Goal: Obtain resource: Download file/media

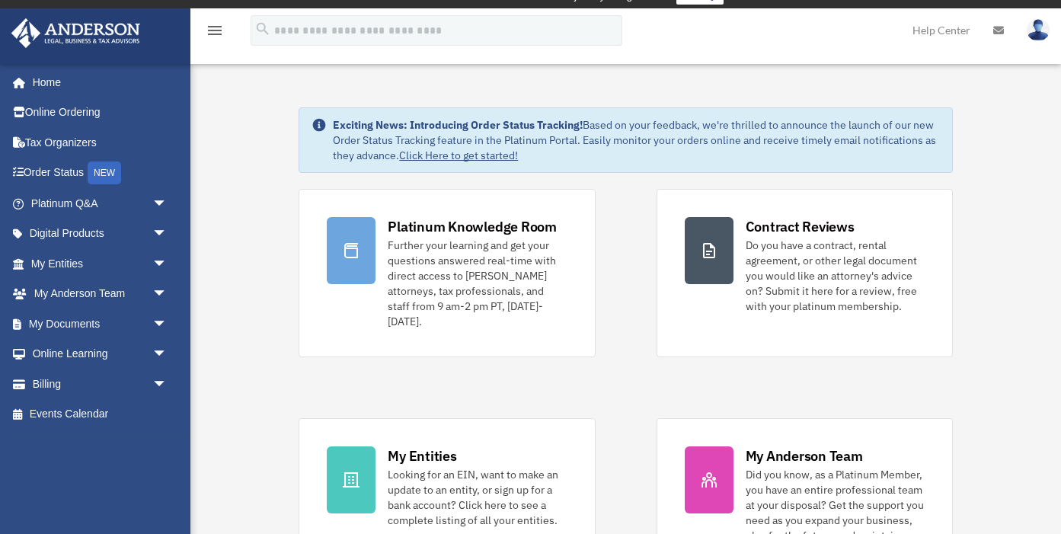
scroll to position [18, 0]
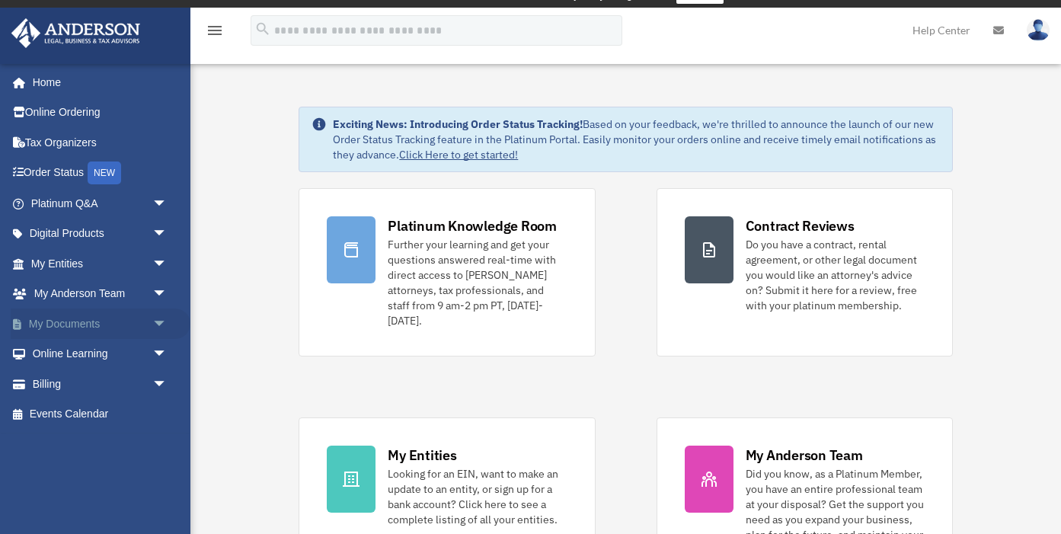
click at [157, 323] on span "arrow_drop_down" at bounding box center [167, 323] width 30 height 31
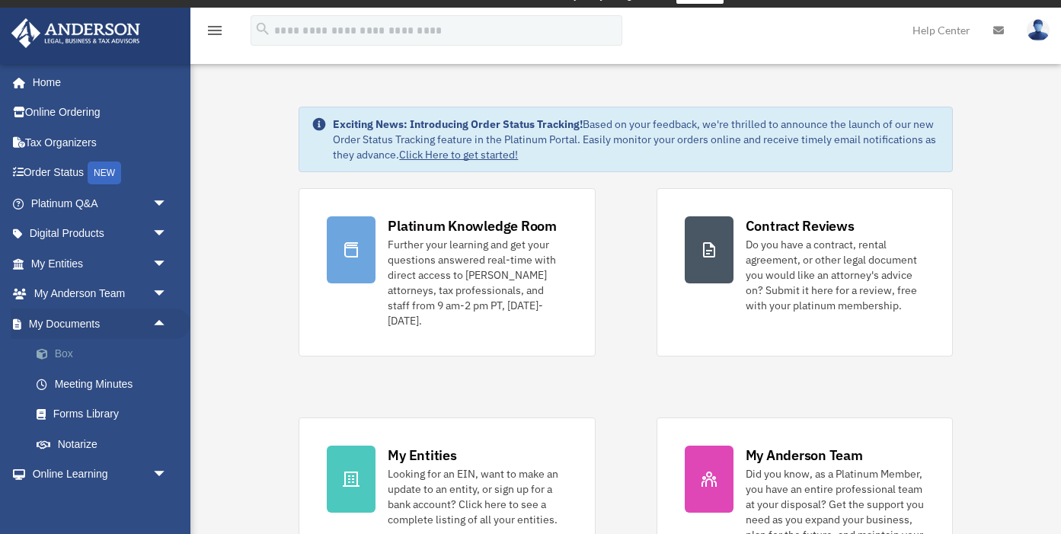
click at [81, 354] on link "Box" at bounding box center [105, 354] width 169 height 30
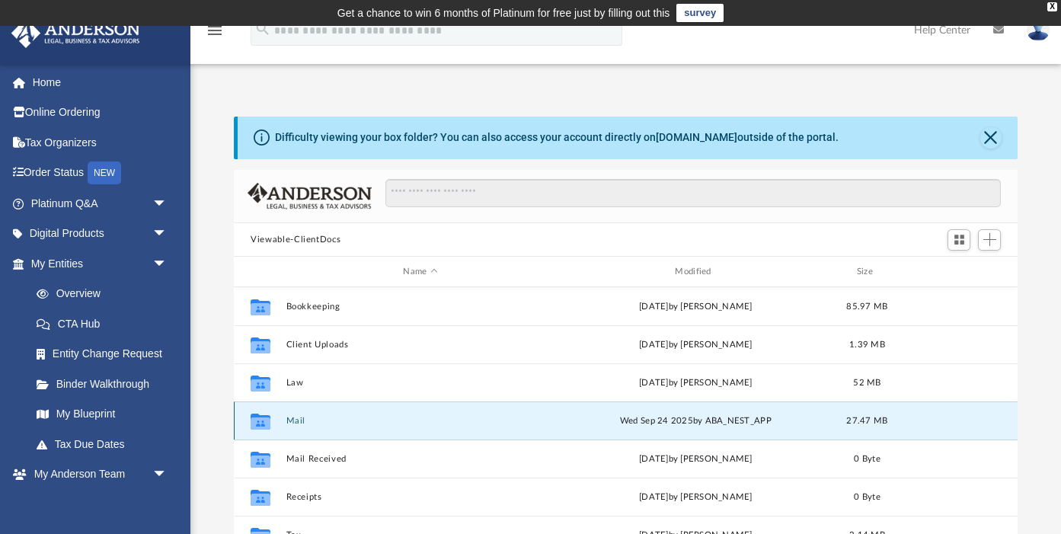
click at [298, 417] on button "Mail" at bounding box center [420, 421] width 269 height 10
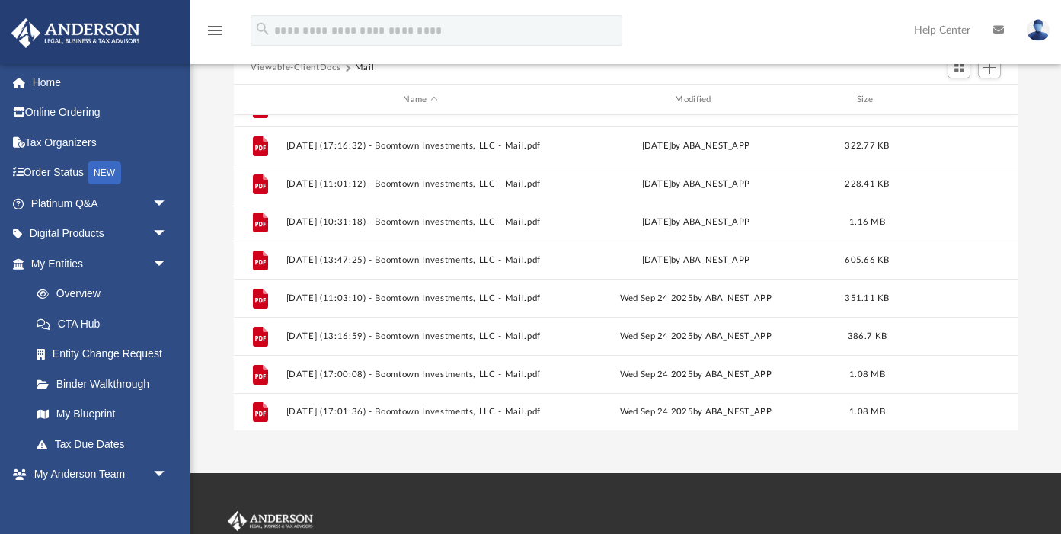
scroll to position [384, 0]
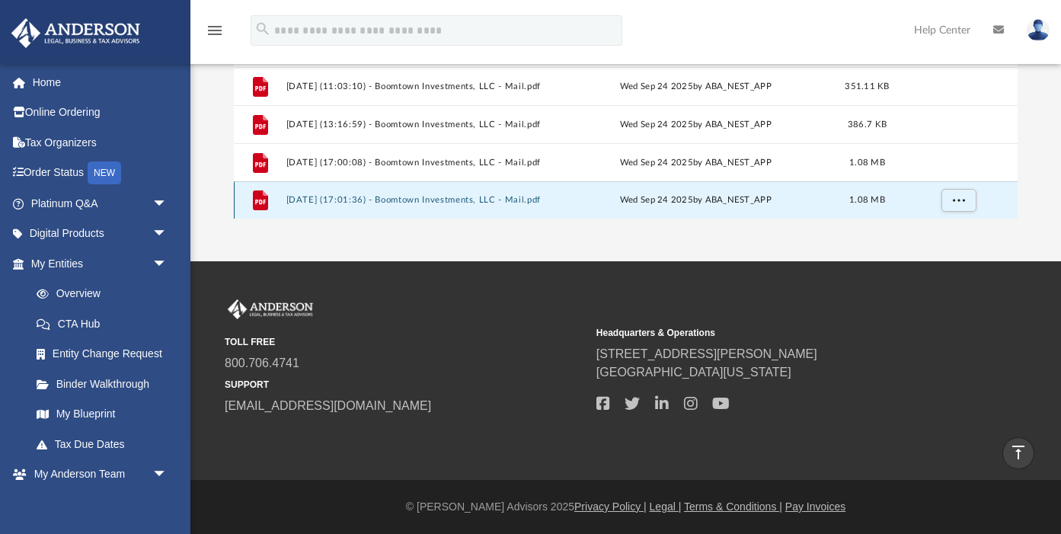
click at [461, 196] on button "2025.09.24 (17:01:36) - Boomtown Investments, LLC - Mail.pdf" at bounding box center [420, 201] width 269 height 10
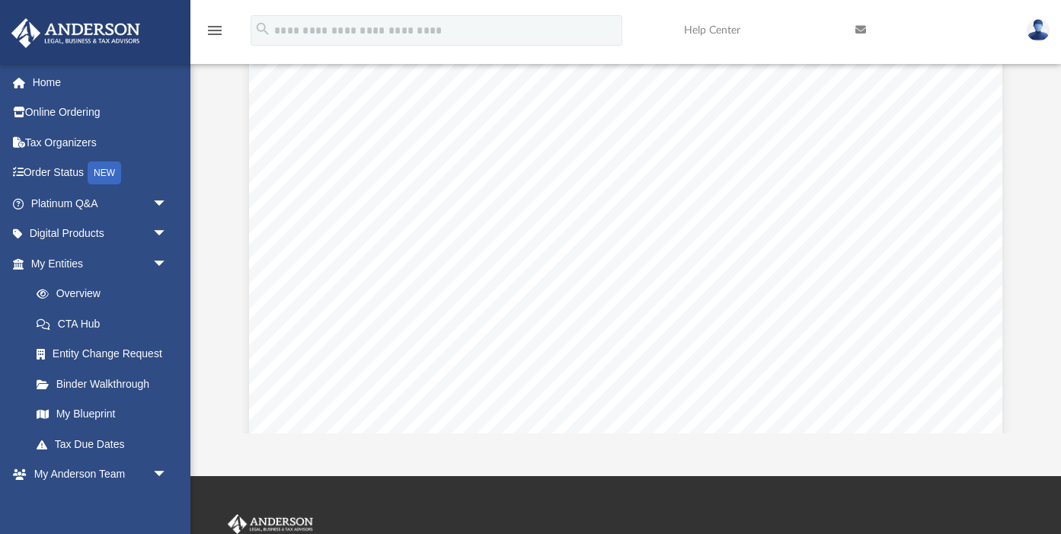
scroll to position [0, 0]
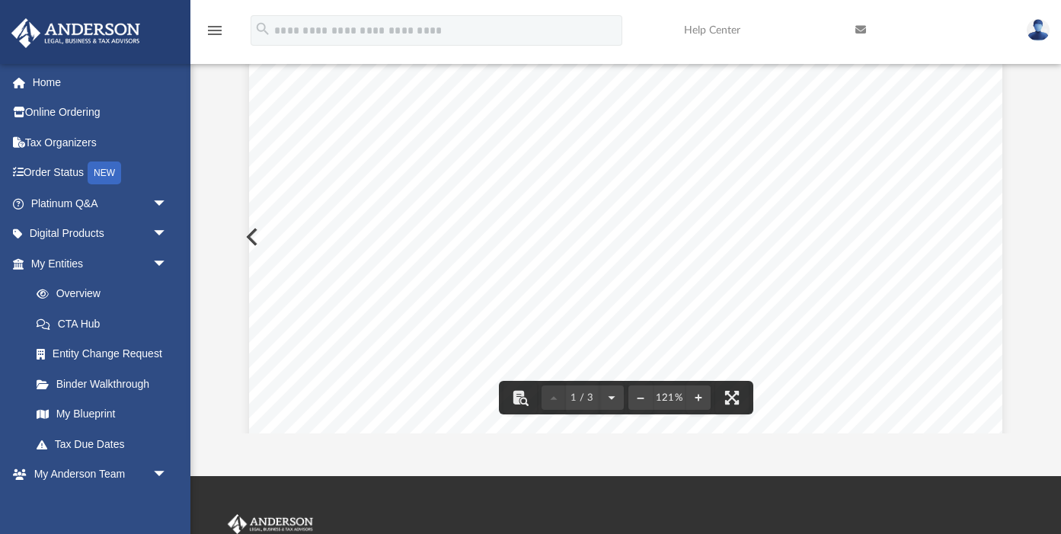
click at [248, 235] on button "Preview" at bounding box center [251, 236] width 34 height 43
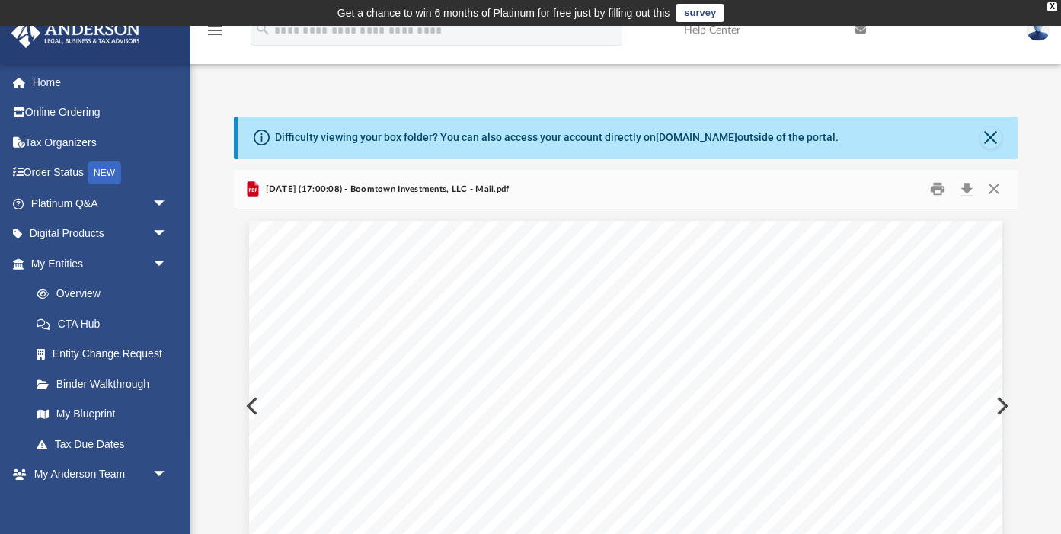
click at [993, 150] on div "Difficulty viewing your box folder? You can also access your account directly o…" at bounding box center [628, 137] width 780 height 43
click at [994, 143] on button "Close" at bounding box center [990, 137] width 21 height 21
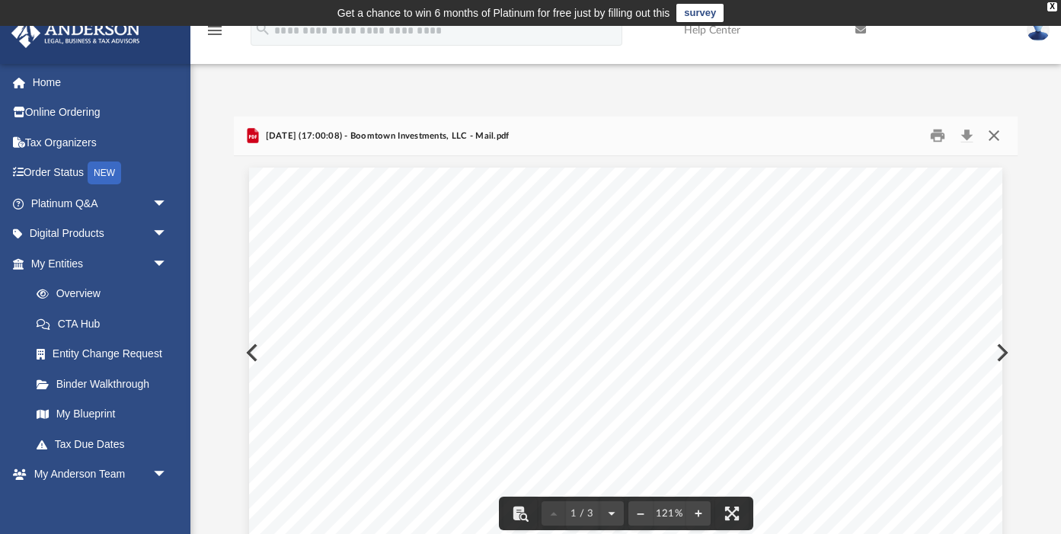
click at [991, 136] on button "Close" at bounding box center [992, 136] width 27 height 24
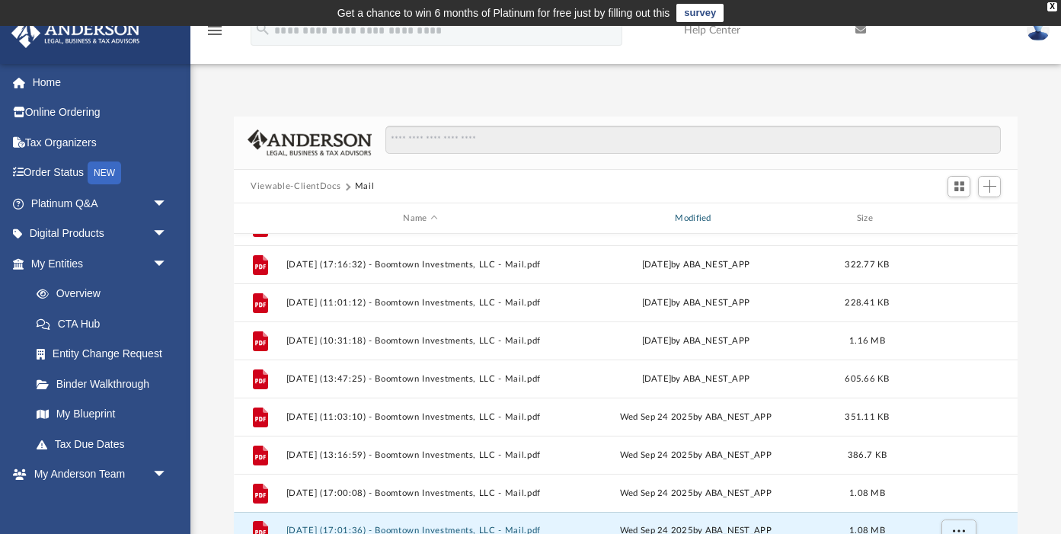
click at [685, 216] on div "Modified" at bounding box center [695, 219] width 269 height 14
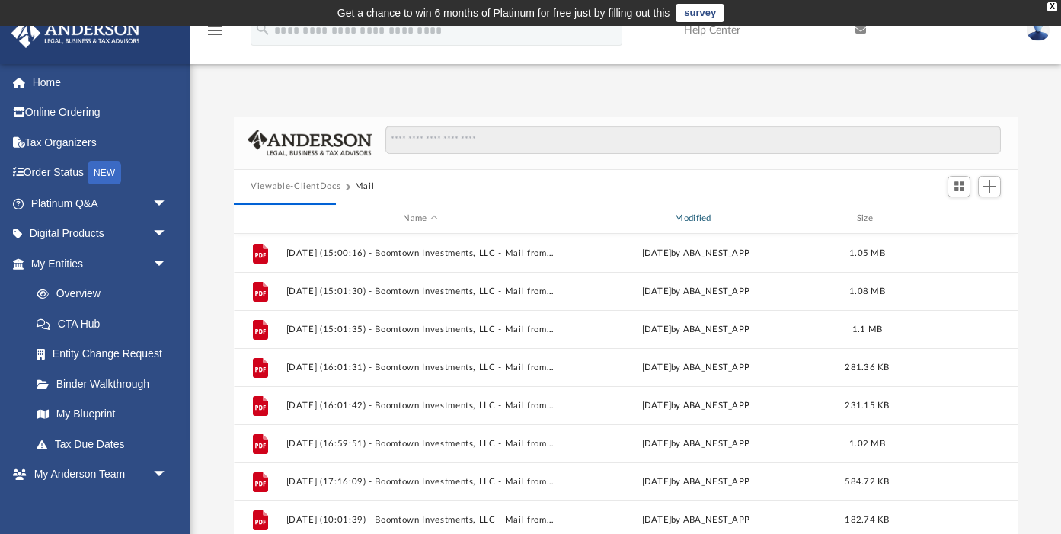
click at [691, 218] on div "Modified" at bounding box center [695, 219] width 269 height 14
click at [413, 224] on div "Name" at bounding box center [420, 219] width 269 height 14
click at [703, 215] on div "Modified" at bounding box center [695, 219] width 269 height 14
click at [691, 216] on div "Modified" at bounding box center [695, 219] width 269 height 14
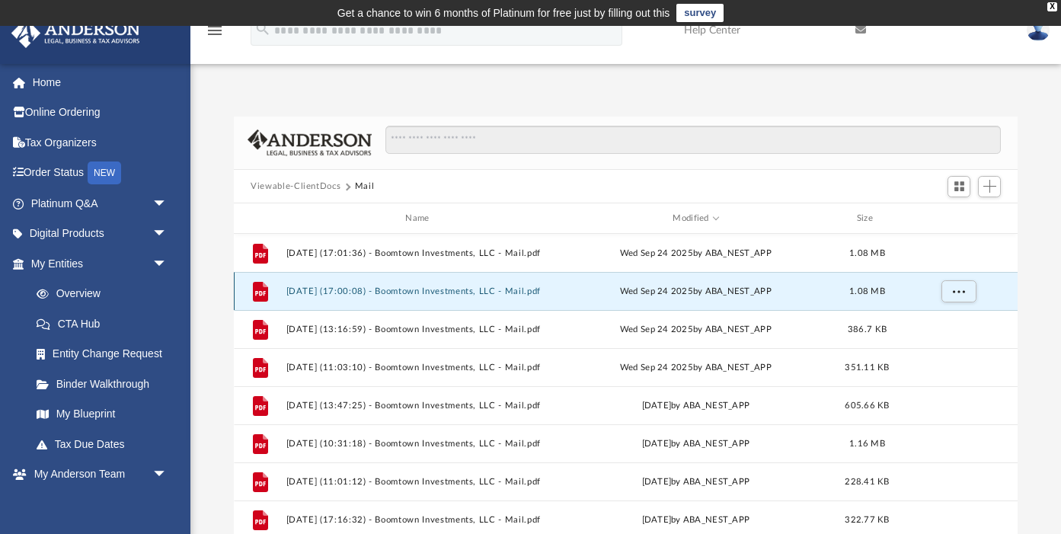
click at [433, 289] on button "[DATE] (17:00:08) - Boomtown Investments, LLC - Mail.pdf" at bounding box center [420, 291] width 269 height 10
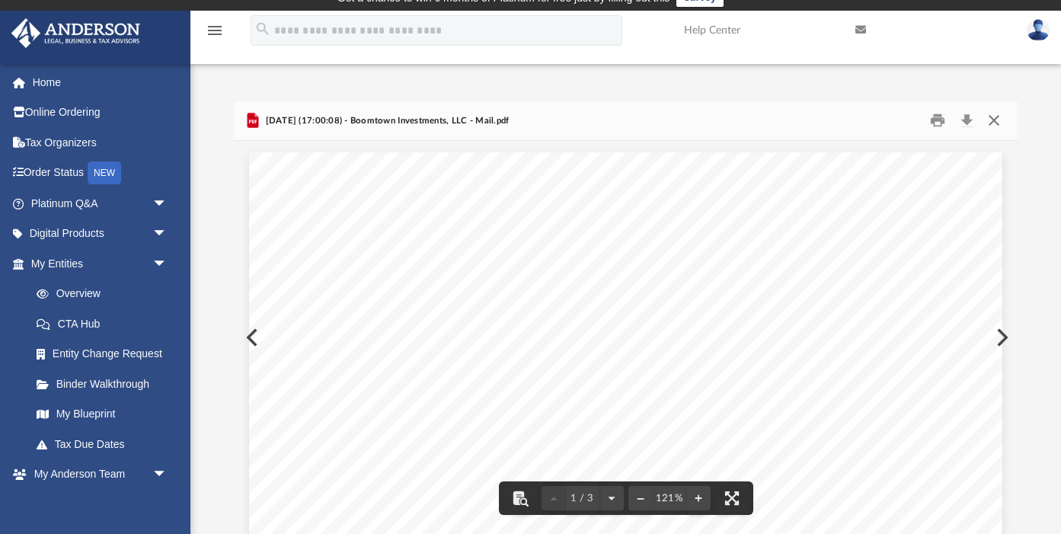
click at [994, 120] on button "Close" at bounding box center [992, 121] width 27 height 24
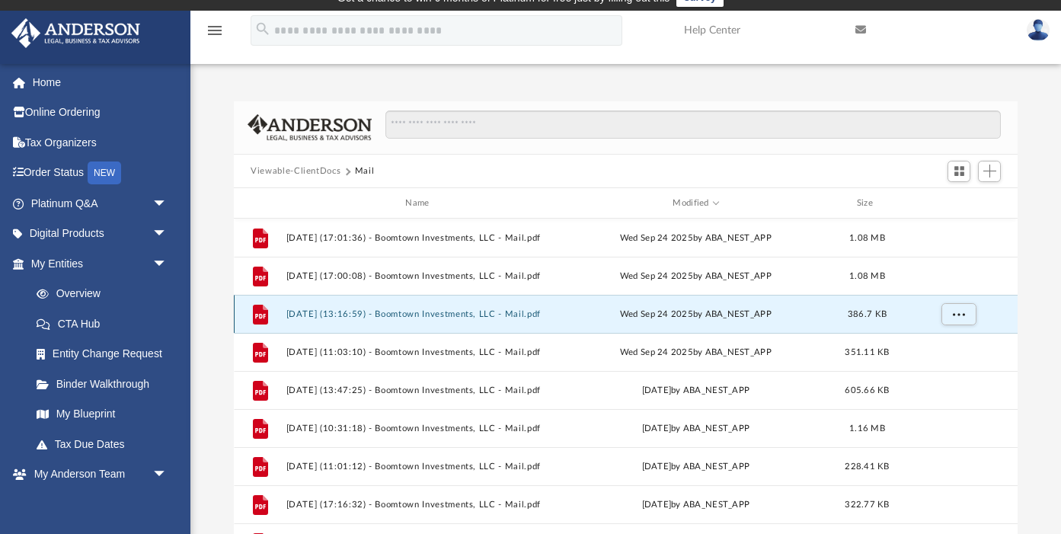
click at [411, 312] on button "[DATE] (13:16:59) - Boomtown Investments, LLC - Mail.pdf" at bounding box center [420, 314] width 269 height 10
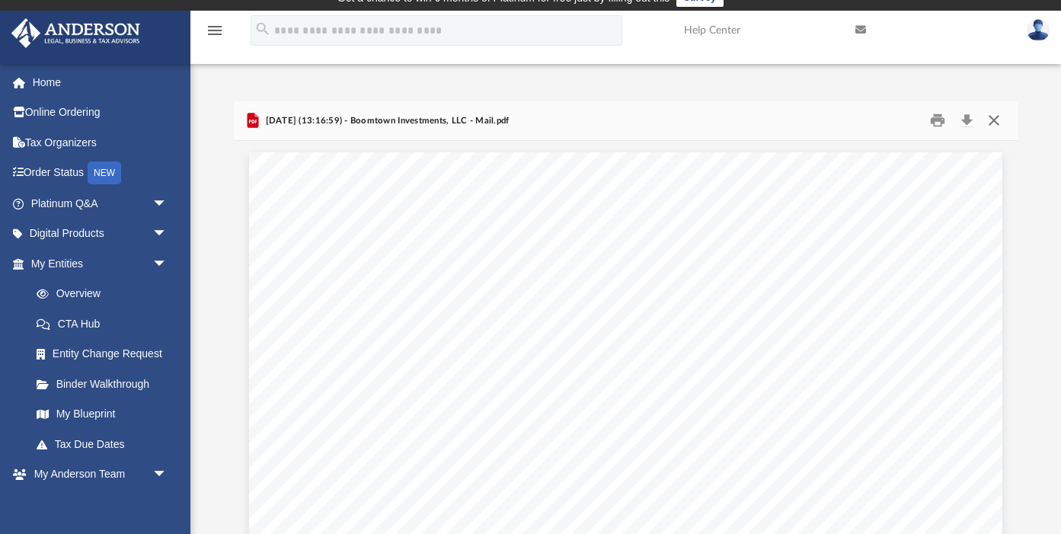
click at [995, 123] on button "Close" at bounding box center [992, 121] width 27 height 24
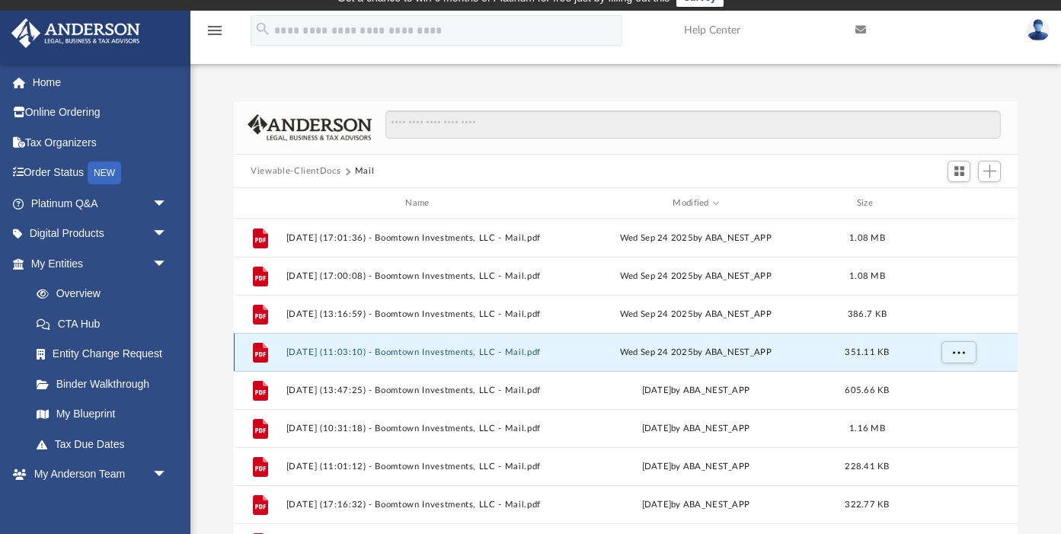
click at [463, 353] on button "[DATE] (11:03:10) - Boomtown Investments, LLC - Mail.pdf" at bounding box center [420, 352] width 269 height 10
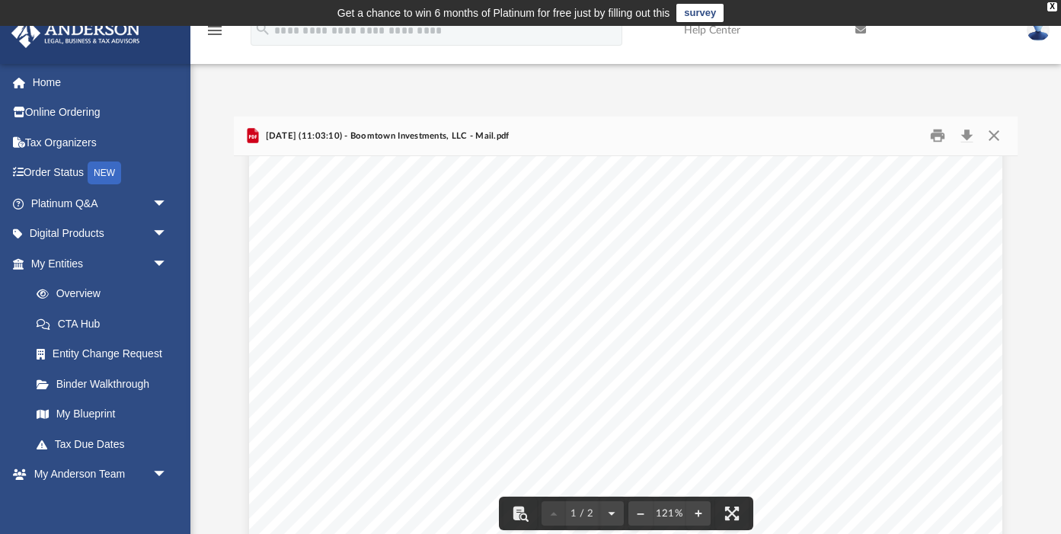
scroll to position [145, 0]
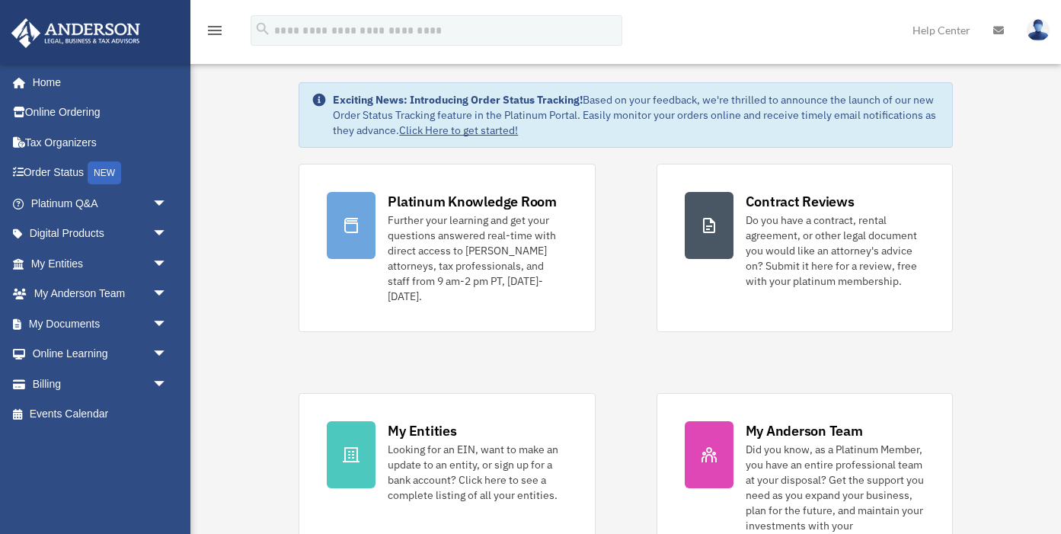
scroll to position [40, 0]
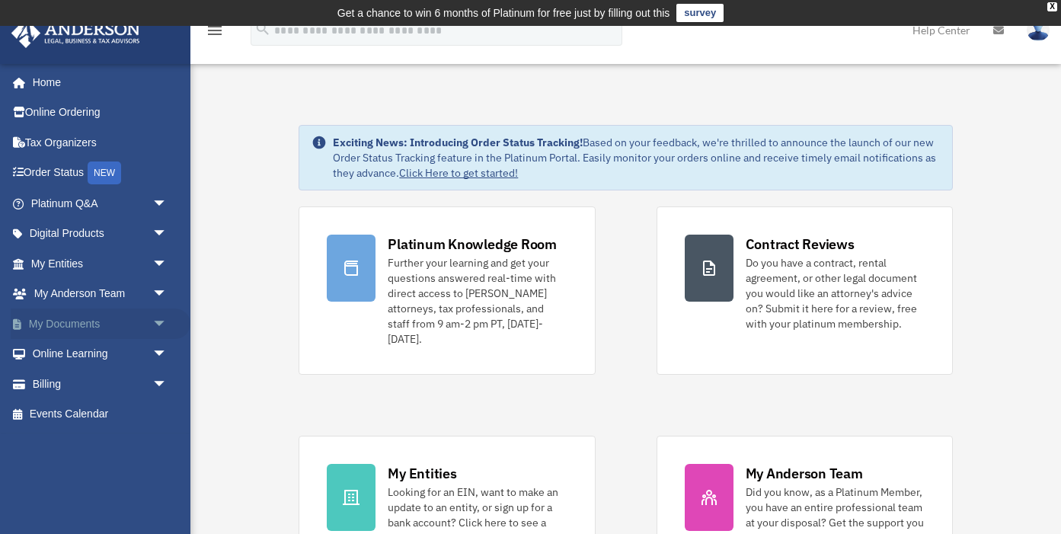
click at [154, 324] on span "arrow_drop_down" at bounding box center [167, 323] width 30 height 31
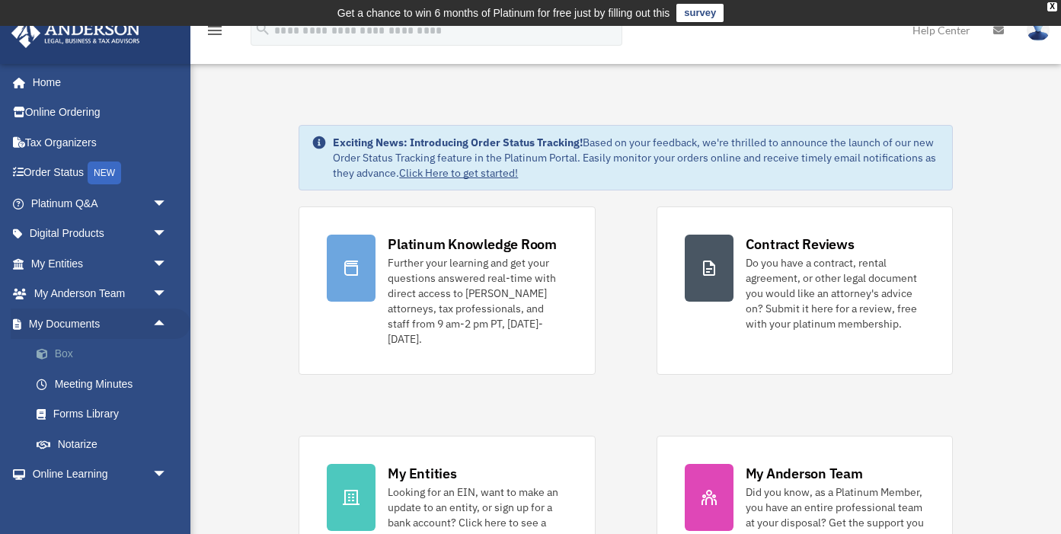
click at [88, 353] on link "Box" at bounding box center [105, 354] width 169 height 30
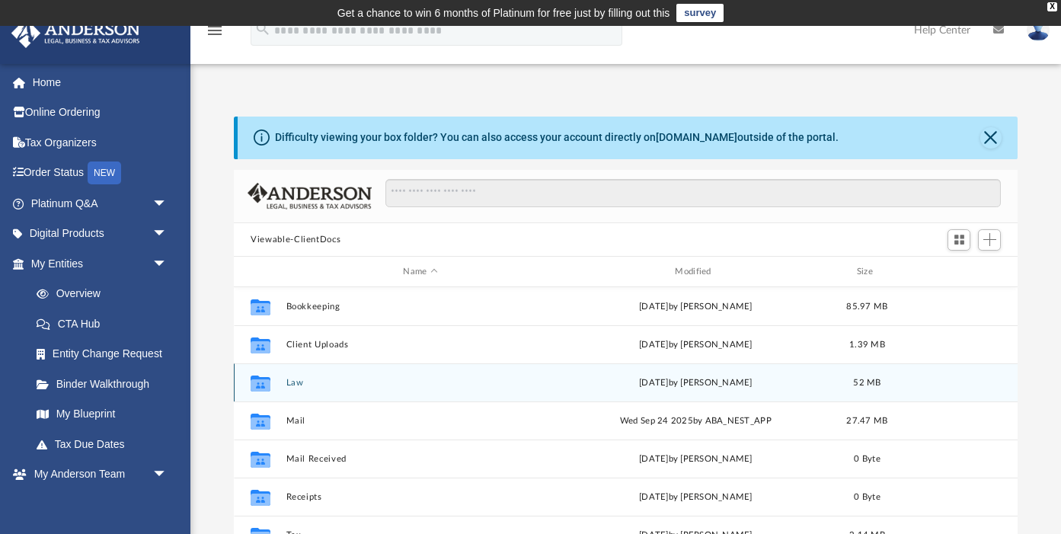
scroll to position [27, 0]
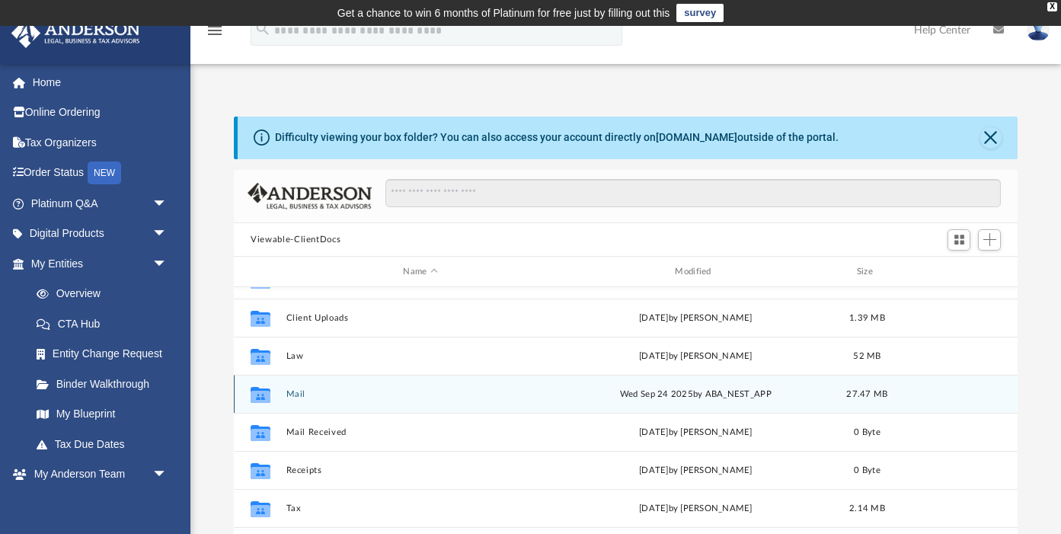
click at [299, 391] on button "Mail" at bounding box center [420, 394] width 269 height 10
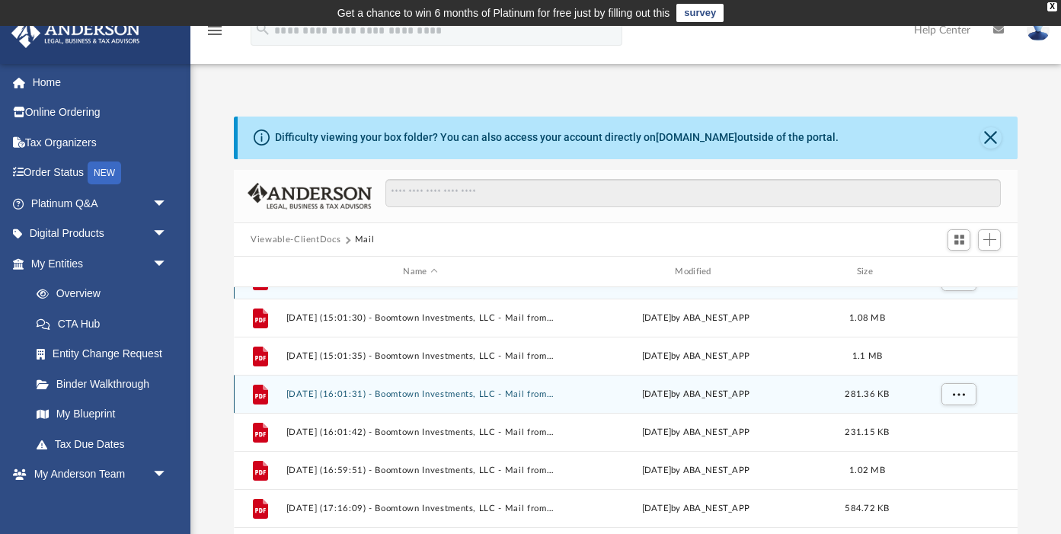
scroll to position [0, 0]
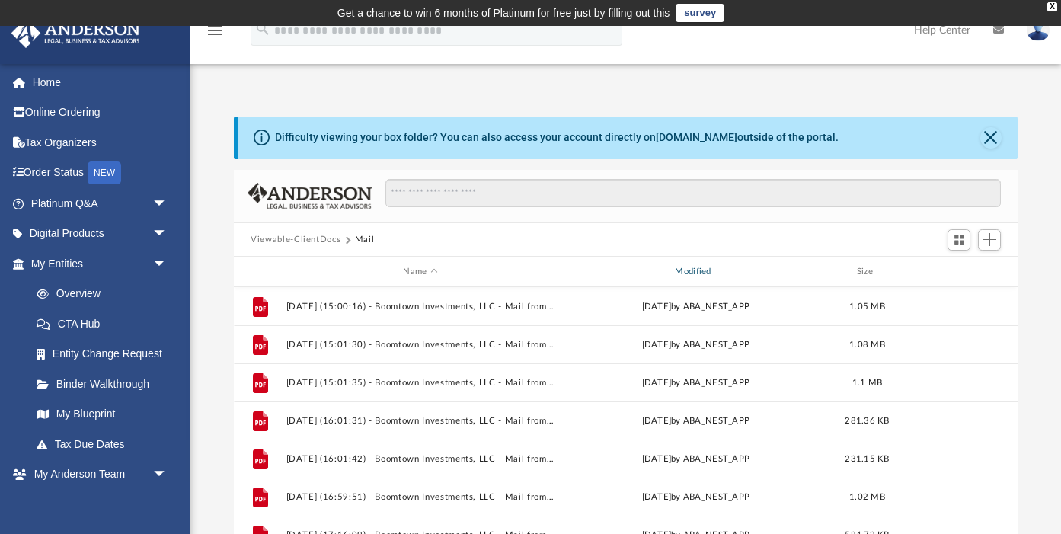
click at [701, 271] on div "Modified" at bounding box center [695, 272] width 269 height 14
click at [693, 274] on div "Modified" at bounding box center [695, 272] width 269 height 14
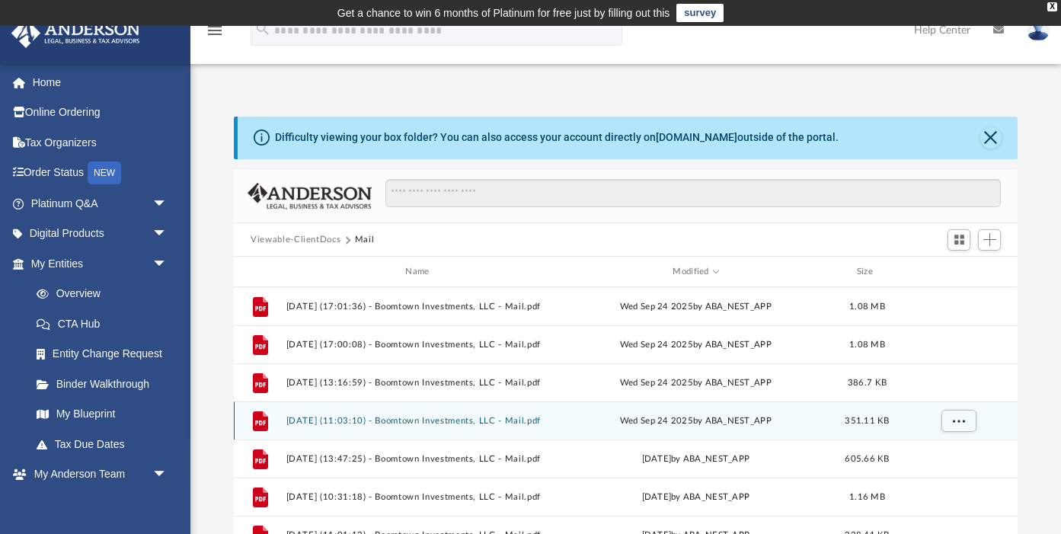
click at [400, 421] on button "[DATE] (11:03:10) - Boomtown Investments, LLC - Mail.pdf" at bounding box center [420, 421] width 269 height 10
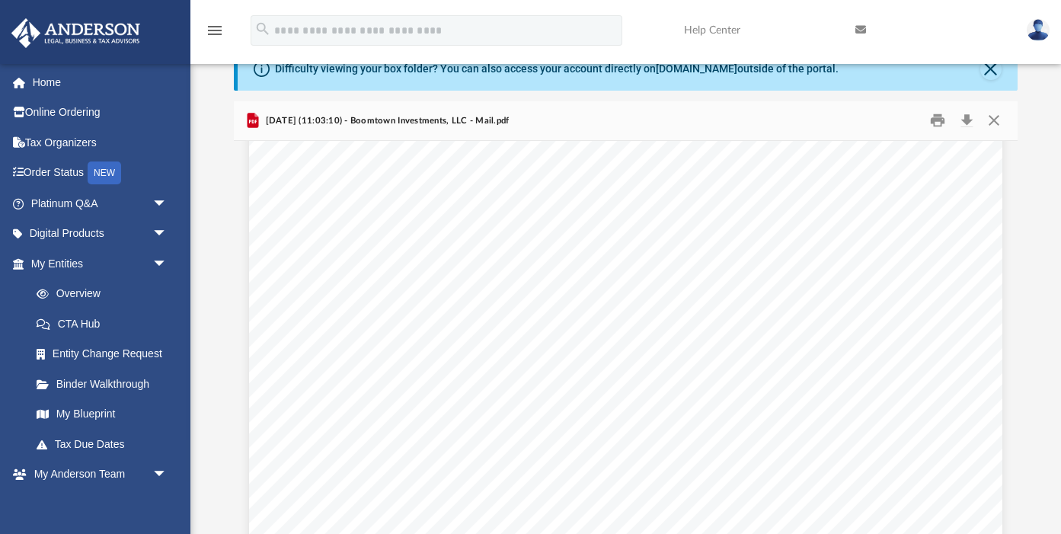
scroll to position [100, 0]
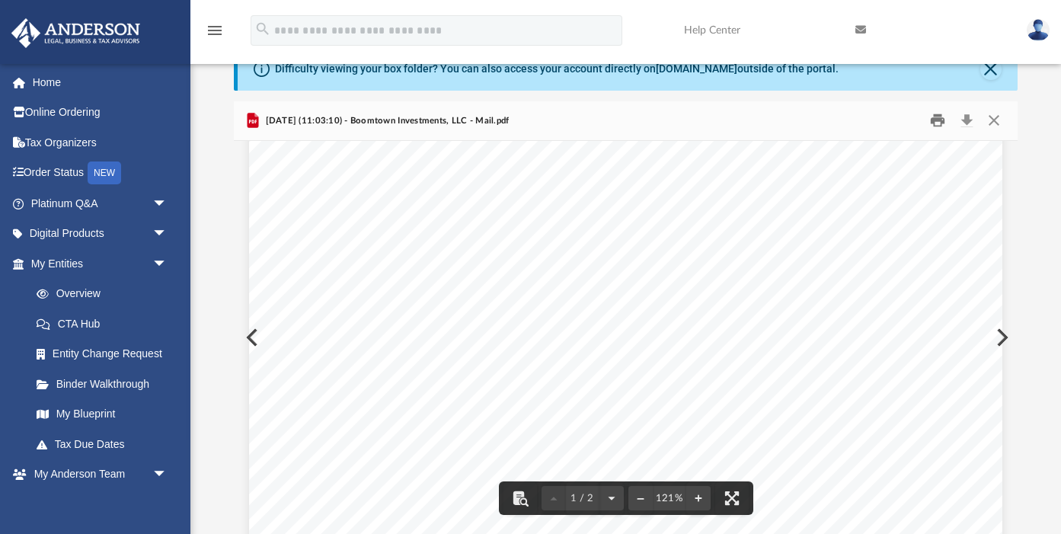
click at [948, 123] on button "Print" at bounding box center [937, 121] width 30 height 24
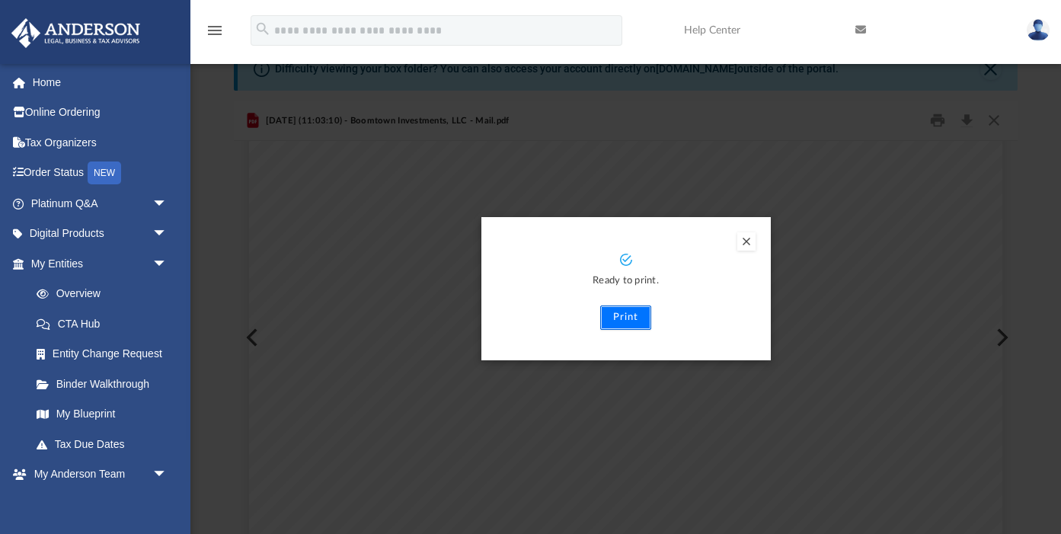
click at [640, 316] on button "Print" at bounding box center [625, 317] width 51 height 24
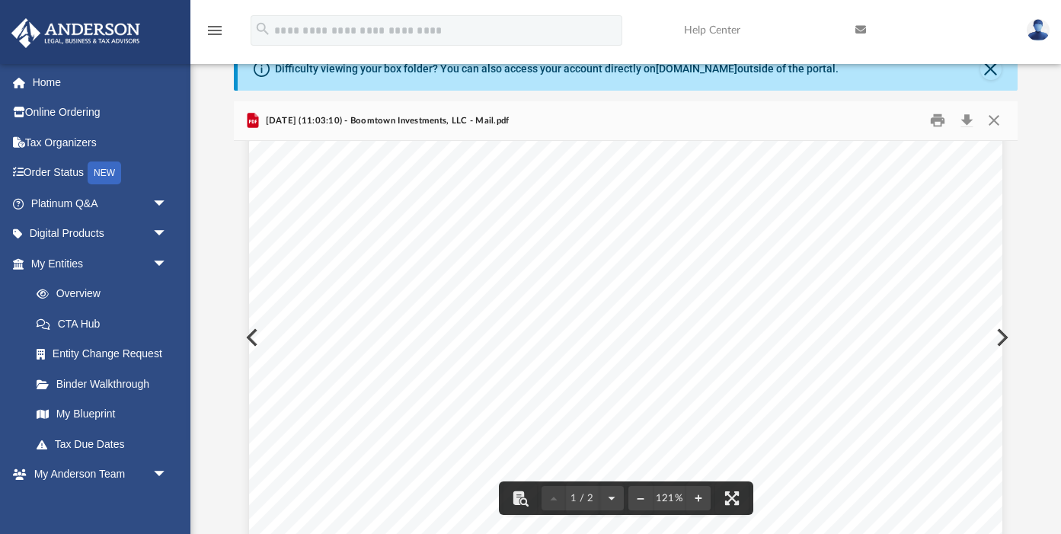
scroll to position [0, 0]
click at [985, 73] on button "Close" at bounding box center [990, 69] width 21 height 21
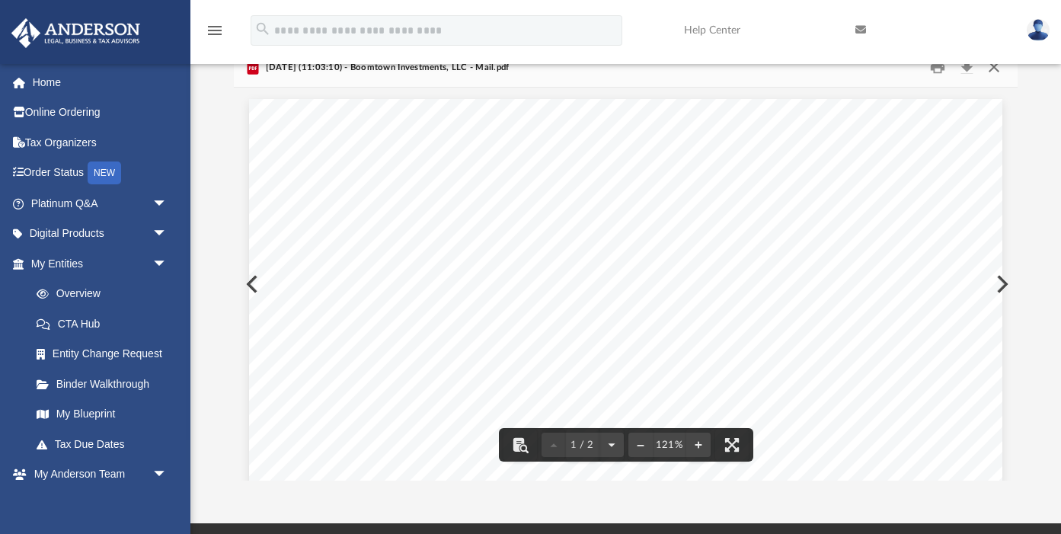
click at [990, 71] on button "Close" at bounding box center [992, 68] width 27 height 24
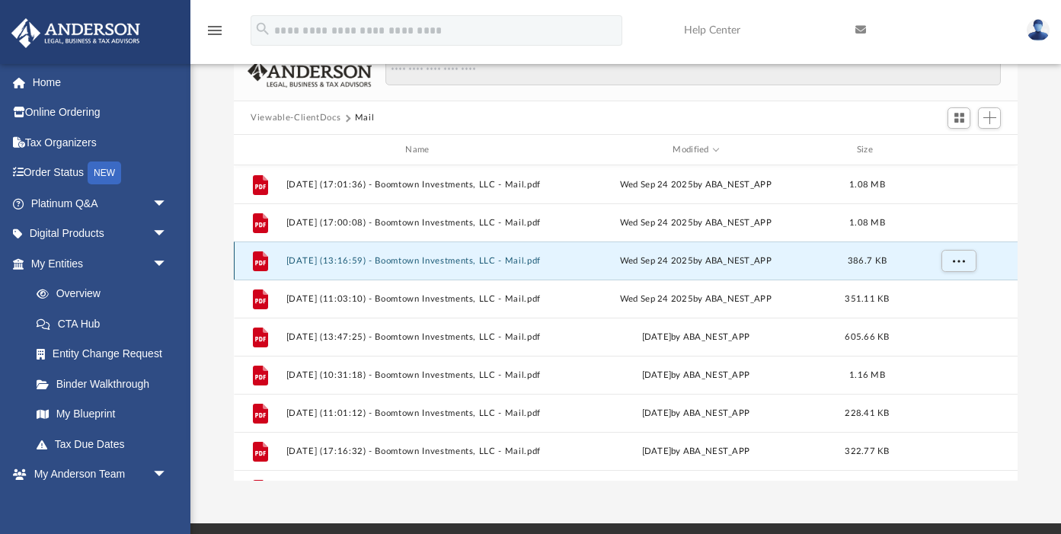
click at [424, 257] on button "[DATE] (13:16:59) - Boomtown Investments, LLC - Mail.pdf" at bounding box center [420, 261] width 269 height 10
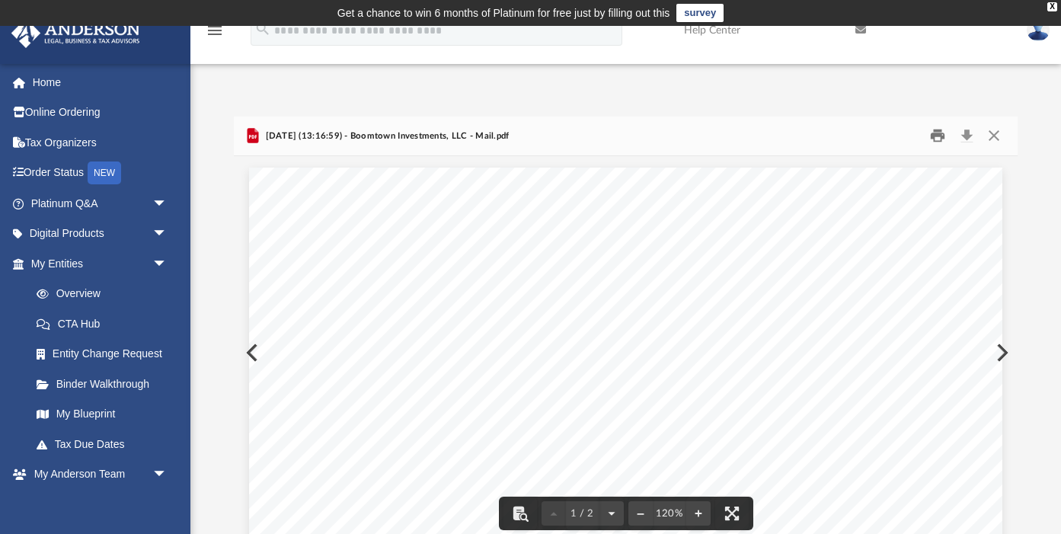
click at [937, 137] on button "Print" at bounding box center [937, 136] width 30 height 24
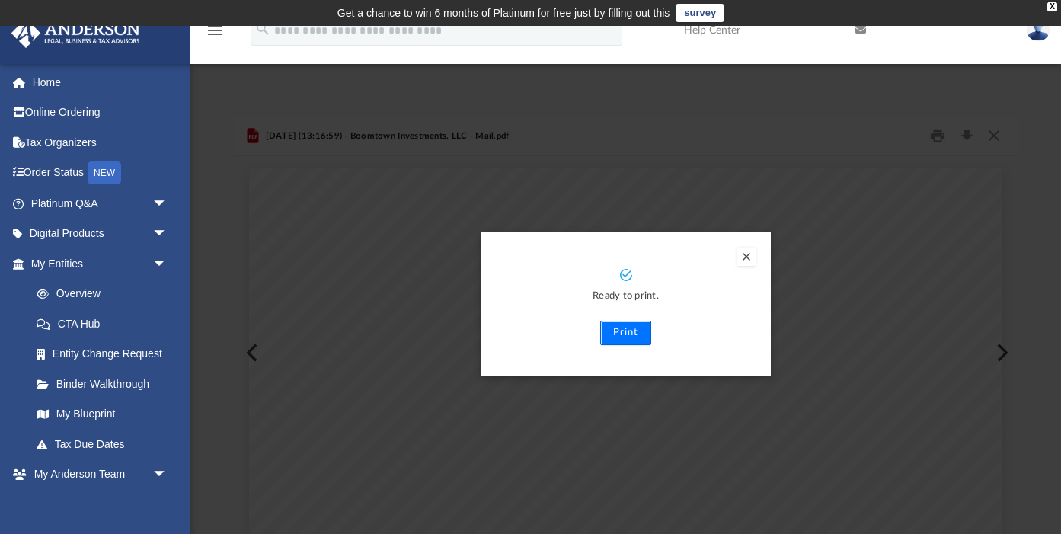
click at [620, 330] on button "Print" at bounding box center [625, 333] width 51 height 24
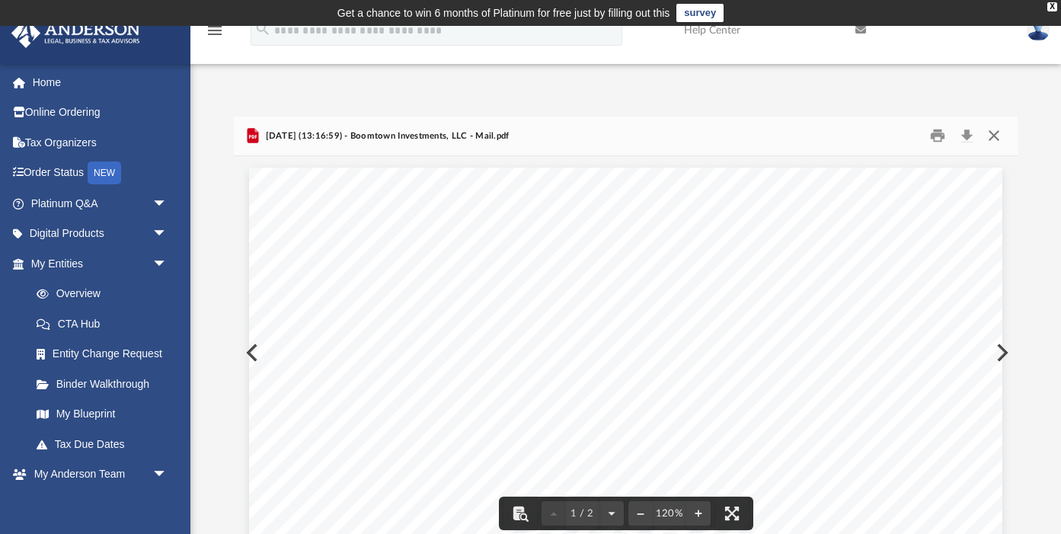
click at [997, 132] on button "Close" at bounding box center [992, 136] width 27 height 24
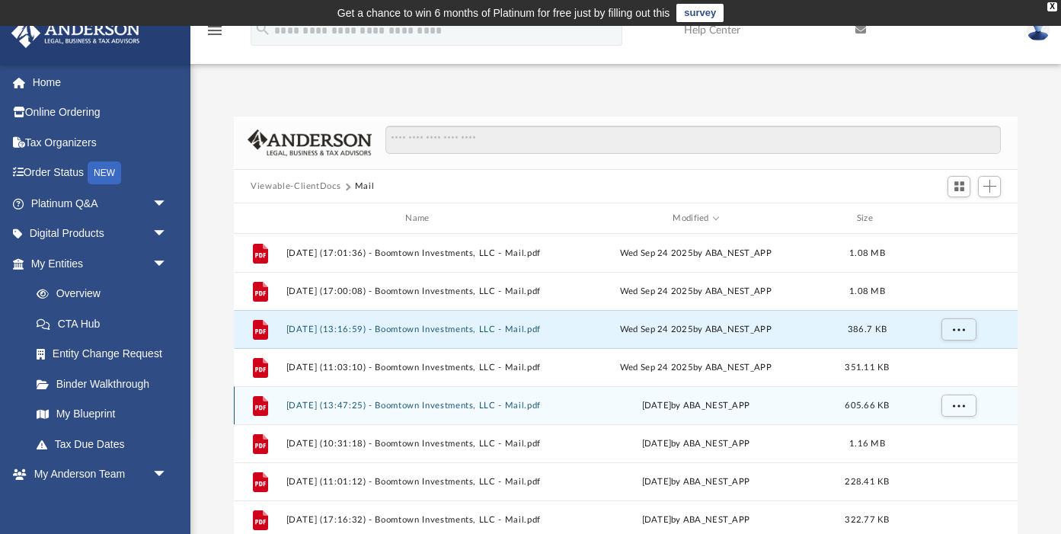
click at [425, 406] on button "[DATE] (13:47:25) - Boomtown Investments, LLC - Mail.pdf" at bounding box center [420, 406] width 269 height 10
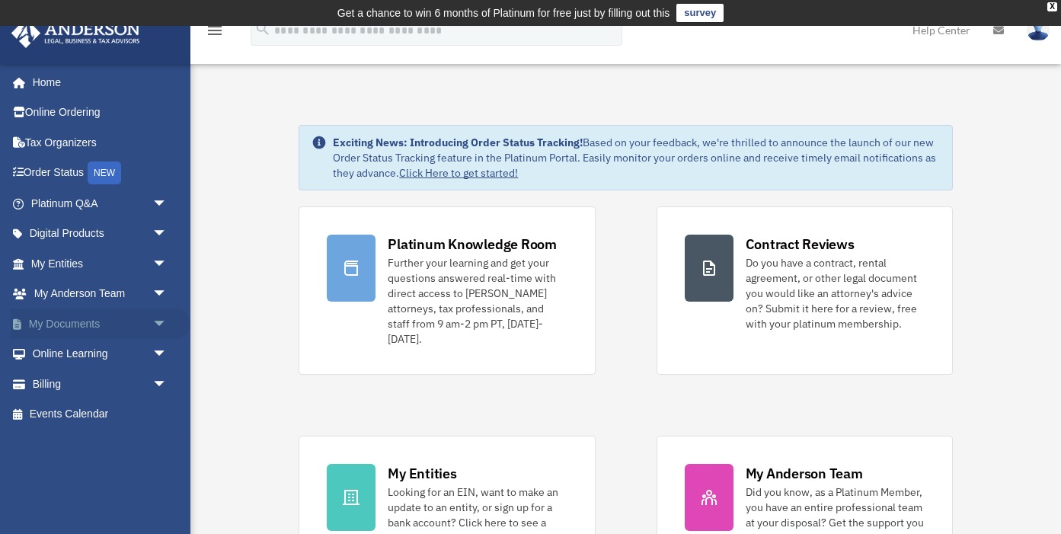
click at [152, 326] on span "arrow_drop_down" at bounding box center [167, 323] width 30 height 31
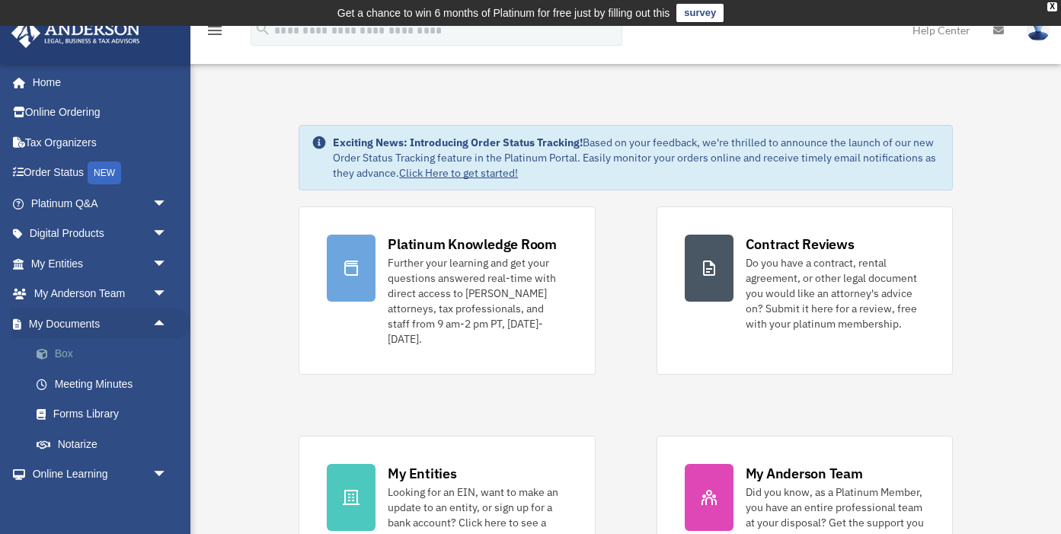
click at [66, 352] on link "Box" at bounding box center [105, 354] width 169 height 30
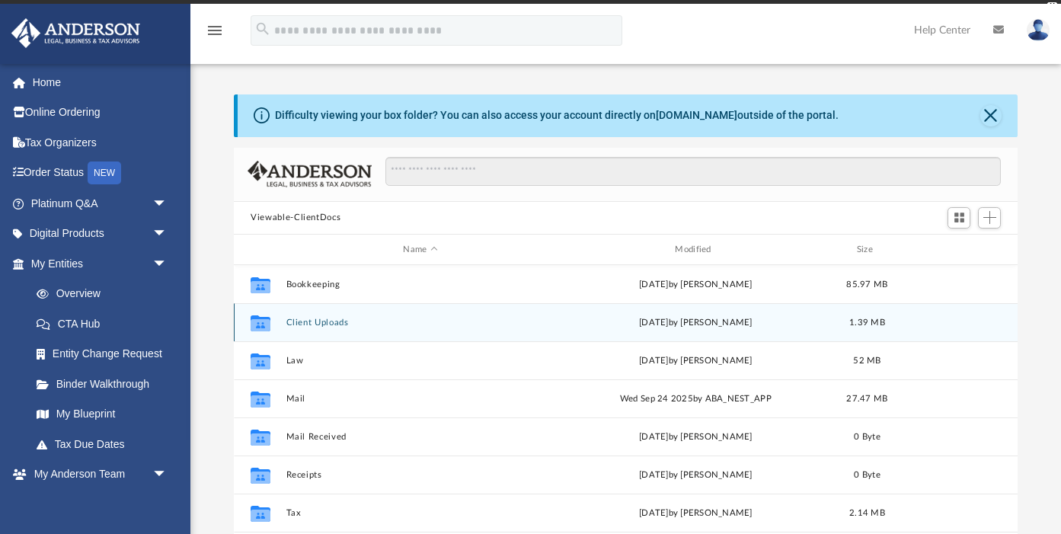
scroll to position [346, 784]
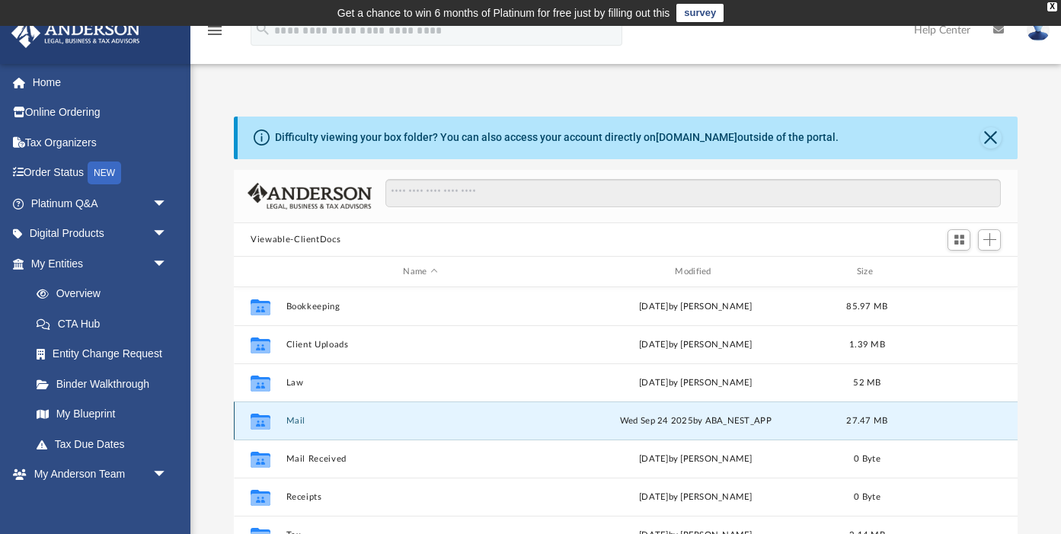
click at [302, 421] on button "Mail" at bounding box center [420, 421] width 269 height 10
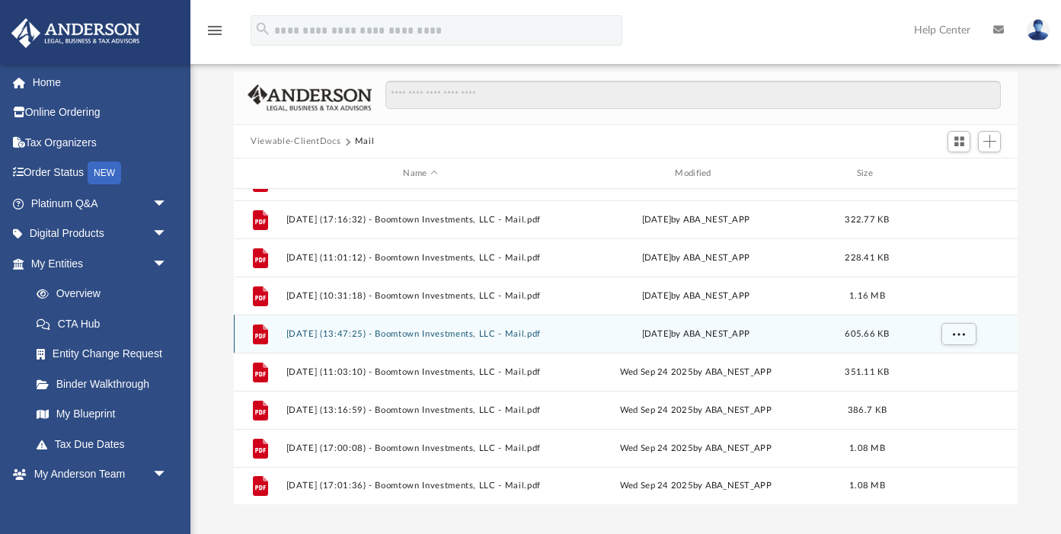
scroll to position [95, 0]
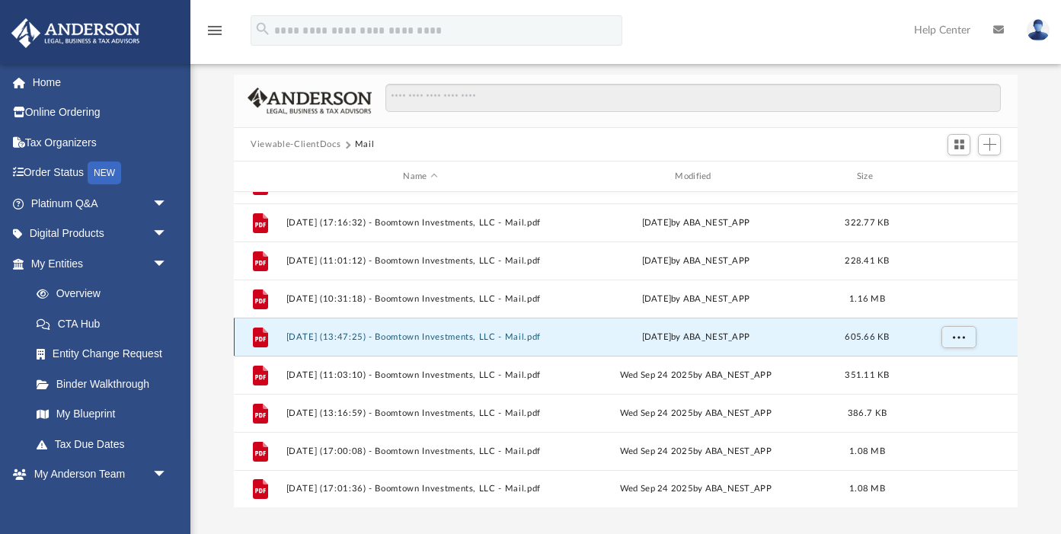
click at [432, 339] on button "[DATE] (13:47:25) - Boomtown Investments, LLC - Mail.pdf" at bounding box center [420, 337] width 269 height 10
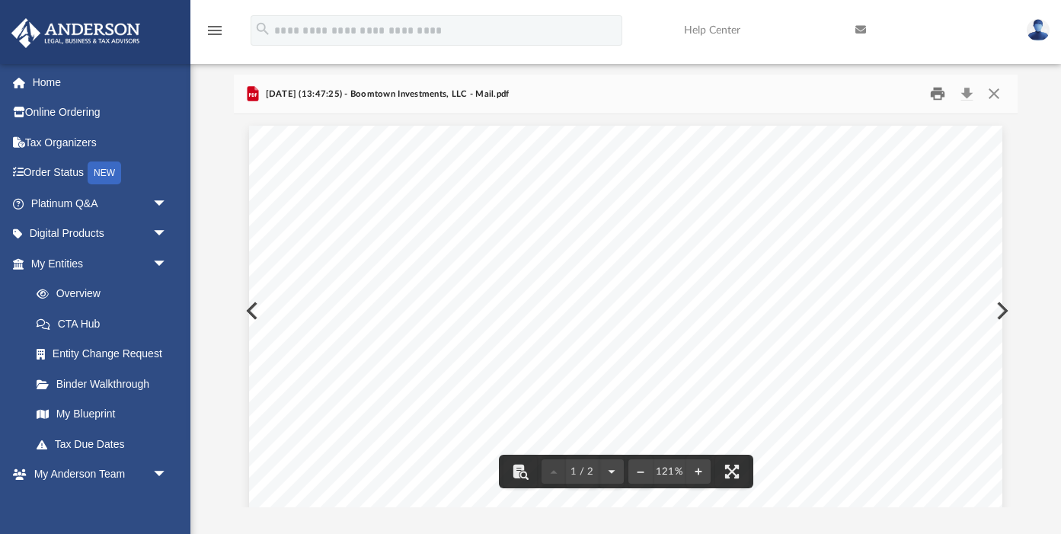
click at [930, 94] on button "Print" at bounding box center [937, 94] width 30 height 24
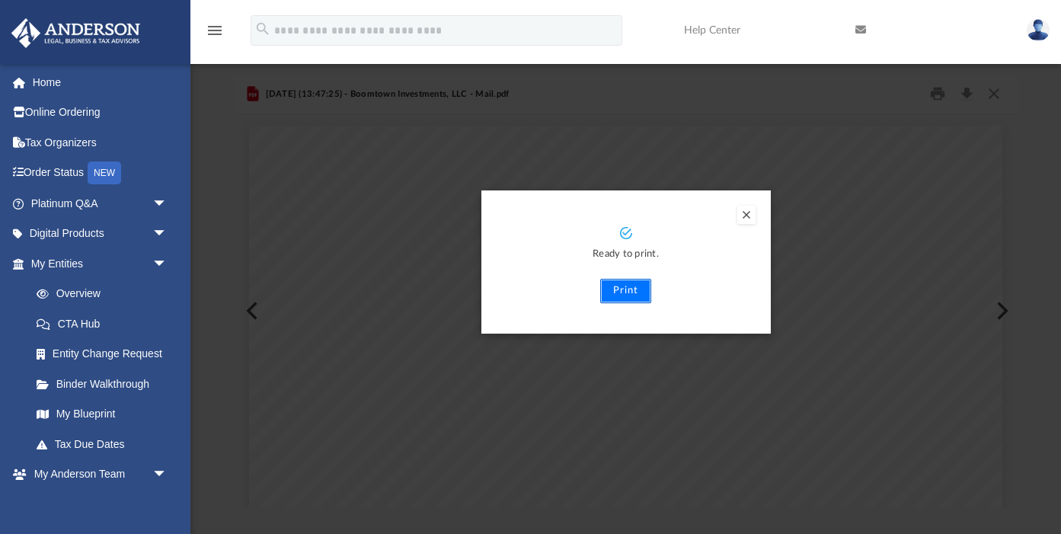
click at [627, 292] on button "Print" at bounding box center [625, 291] width 51 height 24
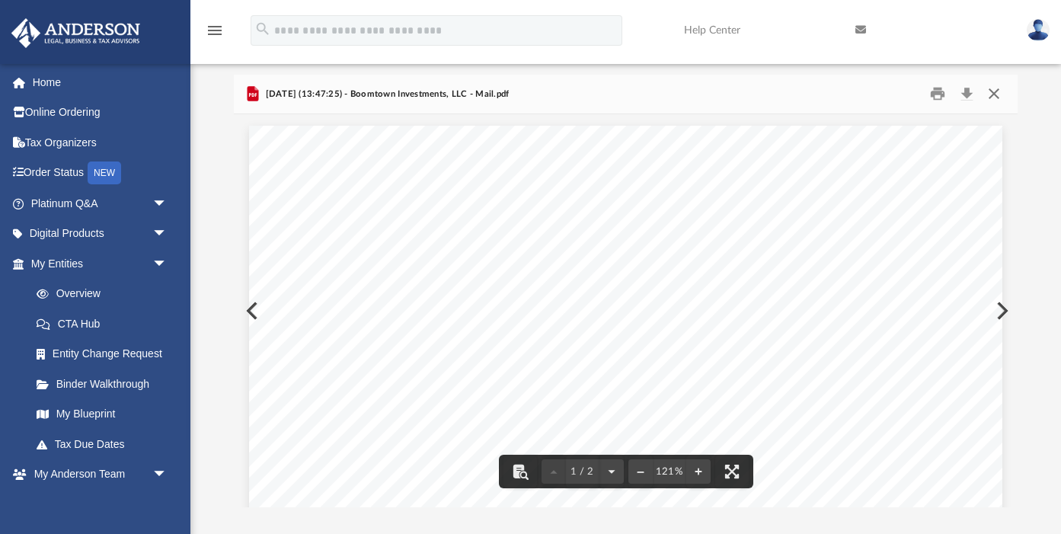
click at [996, 93] on button "Close" at bounding box center [992, 94] width 27 height 24
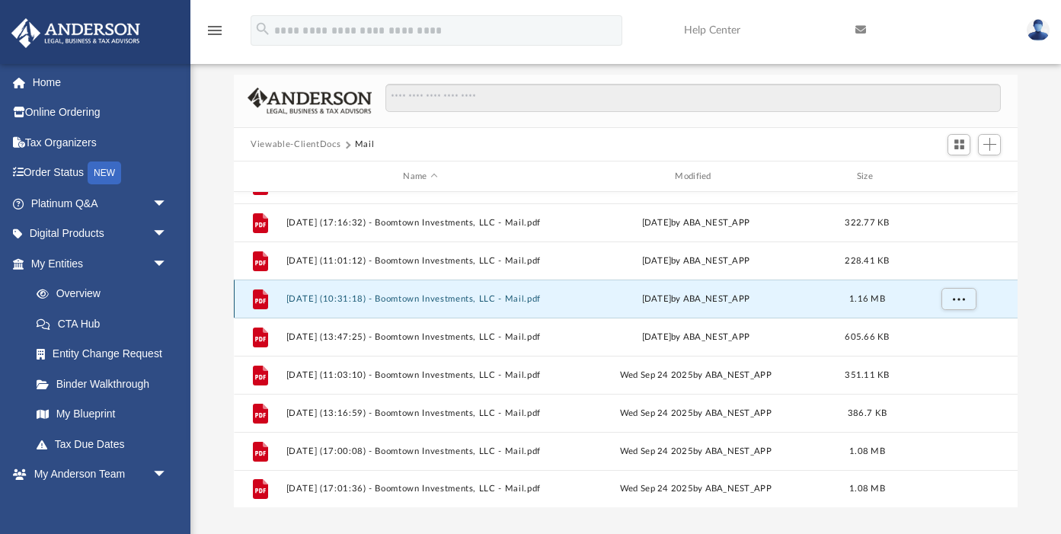
click at [455, 296] on button "[DATE] (10:31:18) - Boomtown Investments, LLC - Mail.pdf" at bounding box center [420, 299] width 269 height 10
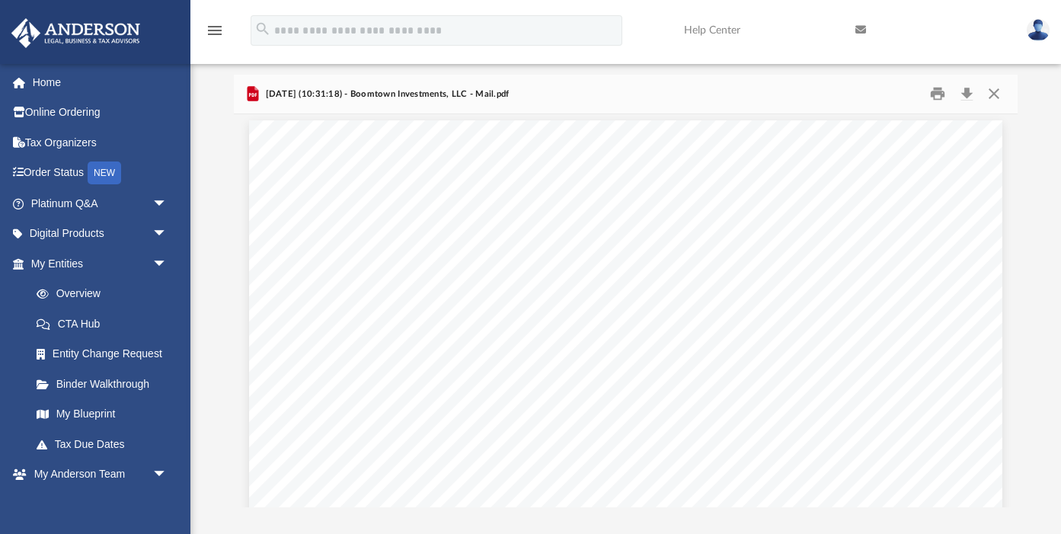
scroll to position [0, 0]
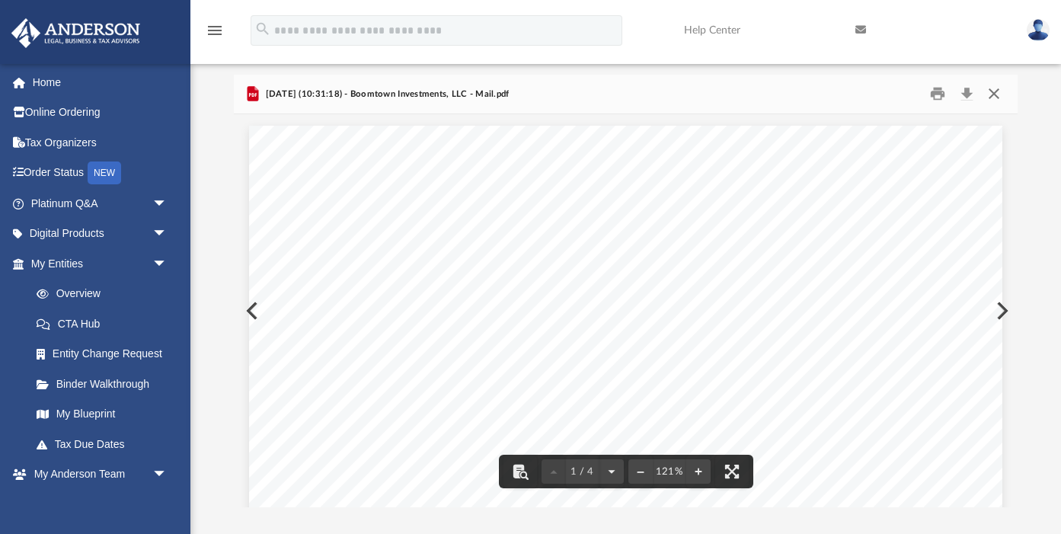
click at [999, 91] on button "Close" at bounding box center [992, 94] width 27 height 24
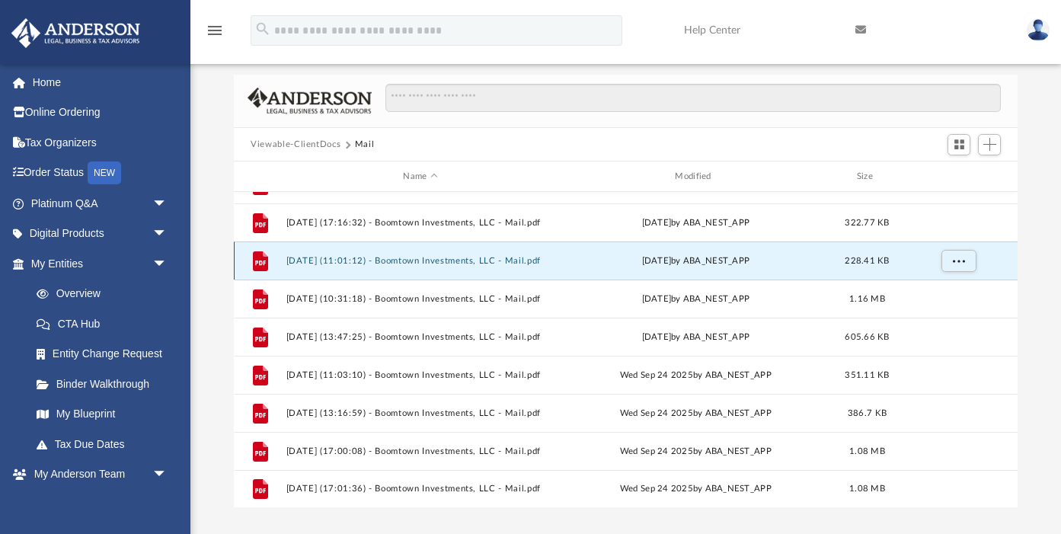
click at [471, 258] on button "[DATE] (11:01:12) - Boomtown Investments, LLC - Mail.pdf" at bounding box center [420, 261] width 269 height 10
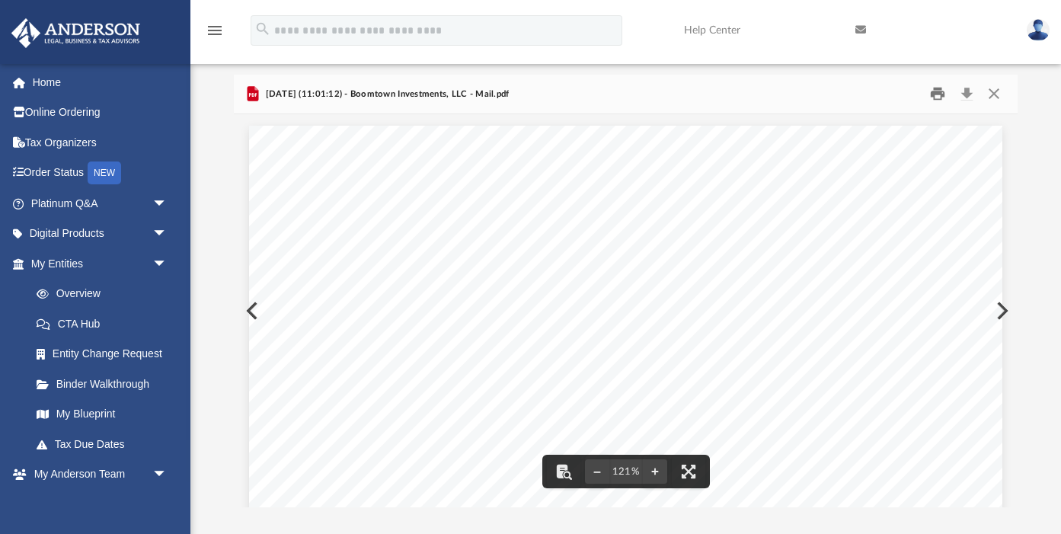
click at [938, 103] on button "Print" at bounding box center [937, 94] width 30 height 24
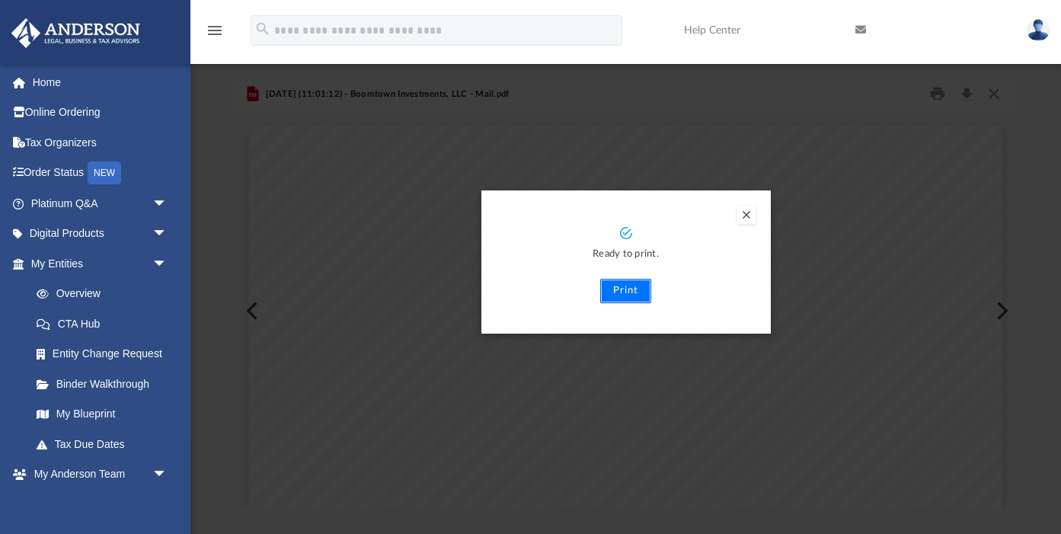
click at [628, 288] on button "Print" at bounding box center [625, 291] width 51 height 24
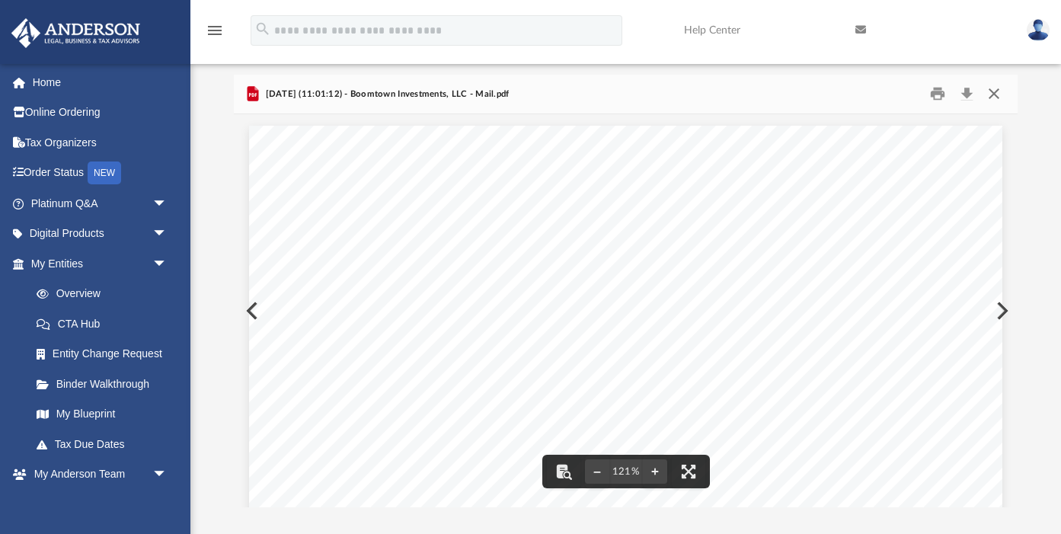
click at [993, 91] on button "Close" at bounding box center [992, 94] width 27 height 24
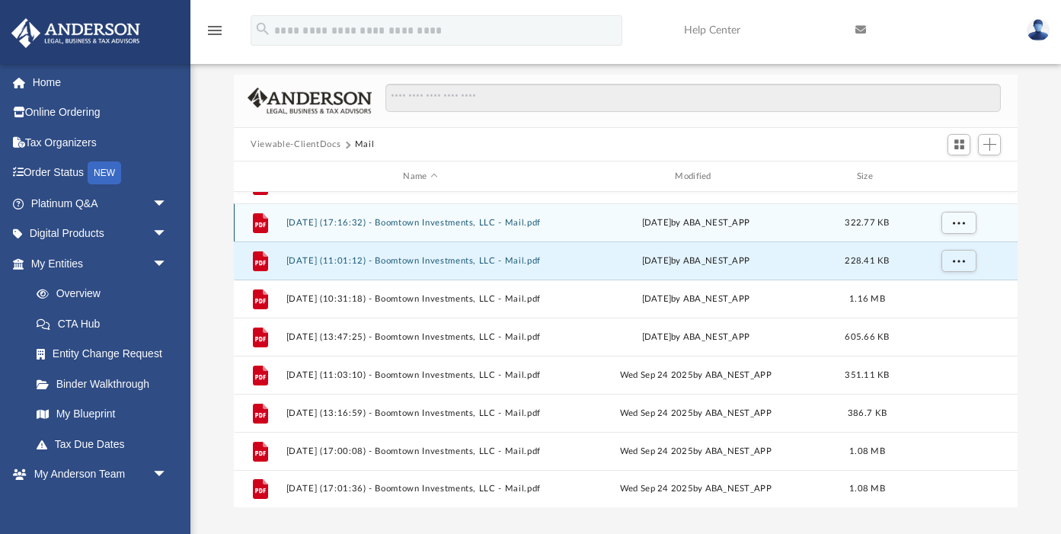
click at [412, 218] on button "[DATE] (17:16:32) - Boomtown Investments, LLC - Mail.pdf" at bounding box center [420, 223] width 269 height 10
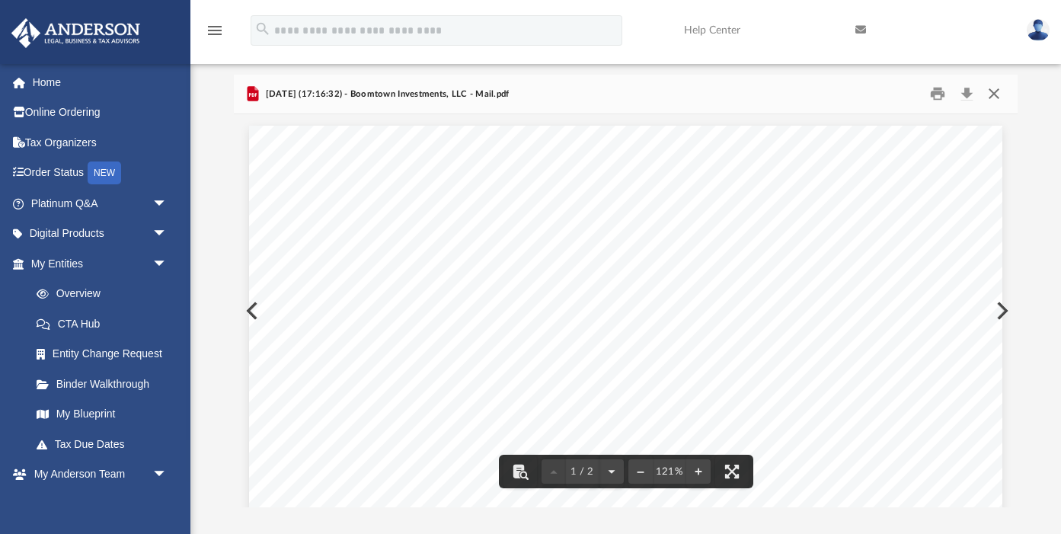
click at [997, 88] on button "Close" at bounding box center [992, 94] width 27 height 24
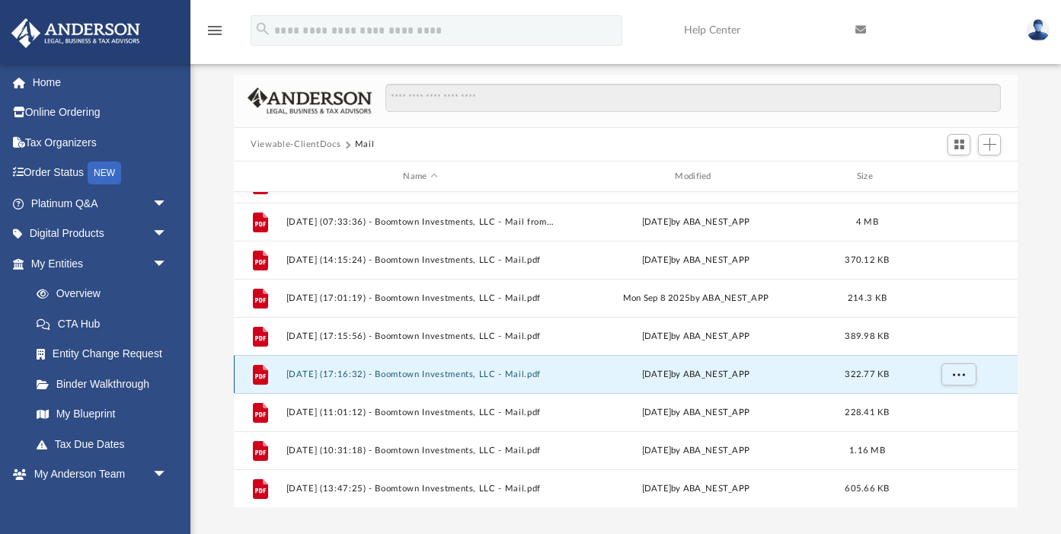
scroll to position [972, 0]
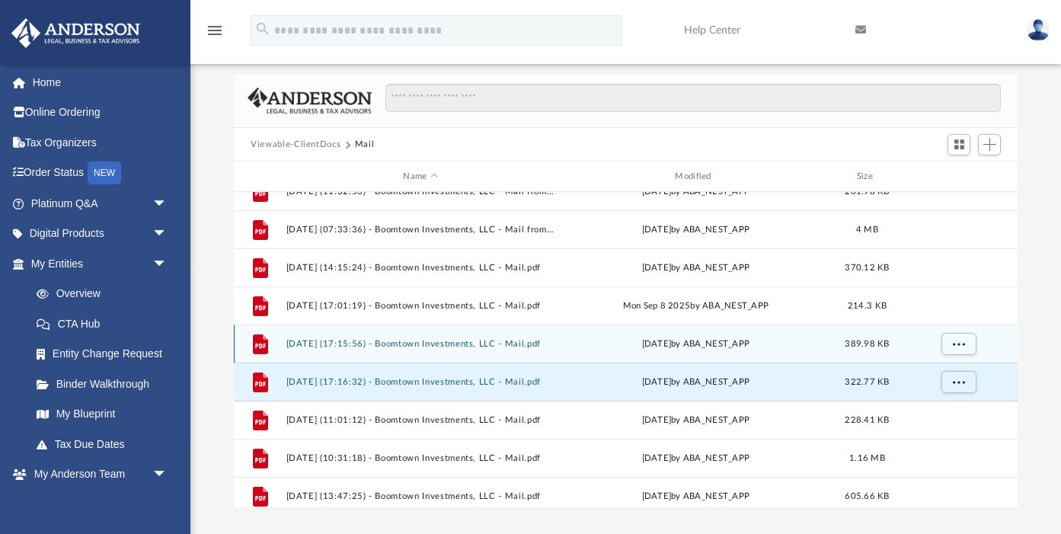
click at [452, 341] on button "[DATE] (17:15:56) - Boomtown Investments, LLC - Mail.pdf" at bounding box center [420, 344] width 269 height 10
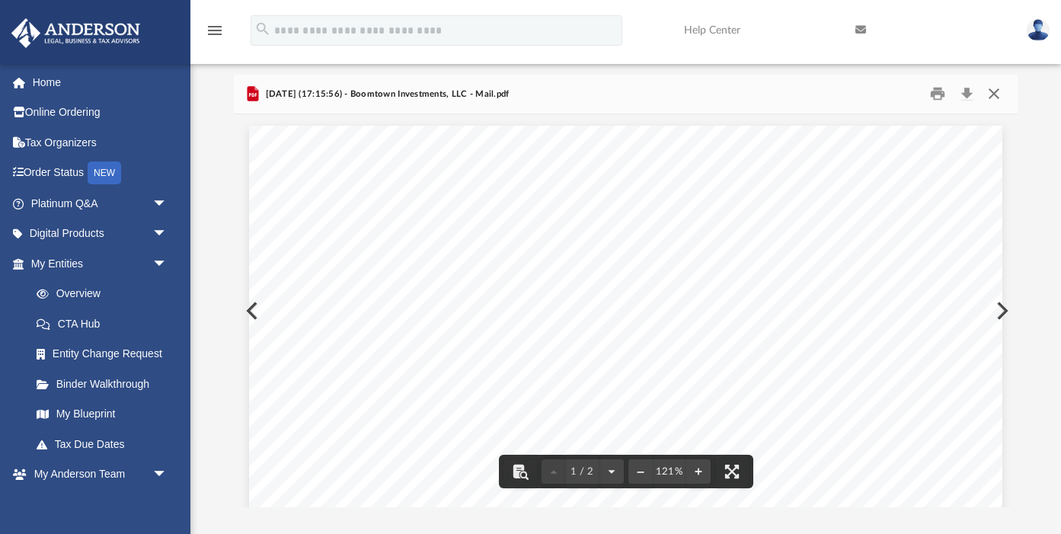
click at [992, 91] on button "Close" at bounding box center [992, 94] width 27 height 24
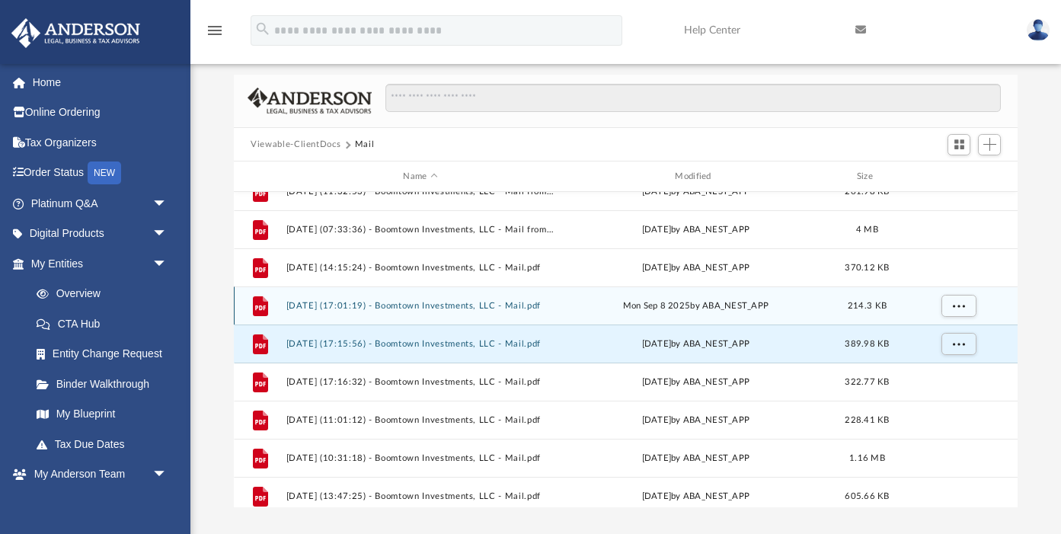
click at [431, 298] on div "File [DATE] (17:01:19) - Boomtown Investments, LLC - Mail.pdf [DATE] by ABA_NES…" at bounding box center [626, 305] width 784 height 38
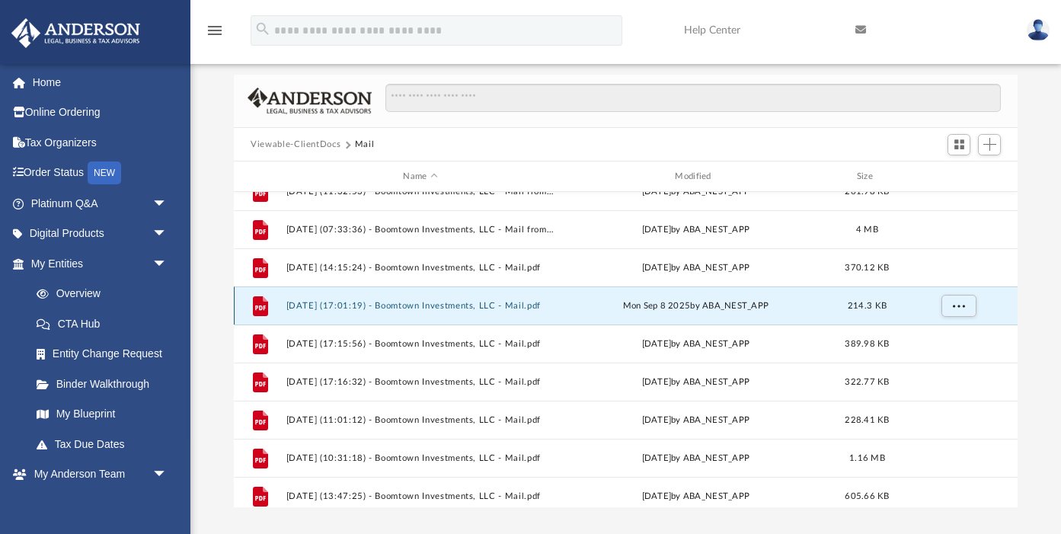
click at [429, 308] on button "[DATE] (17:01:19) - Boomtown Investments, LLC - Mail.pdf" at bounding box center [420, 306] width 269 height 10
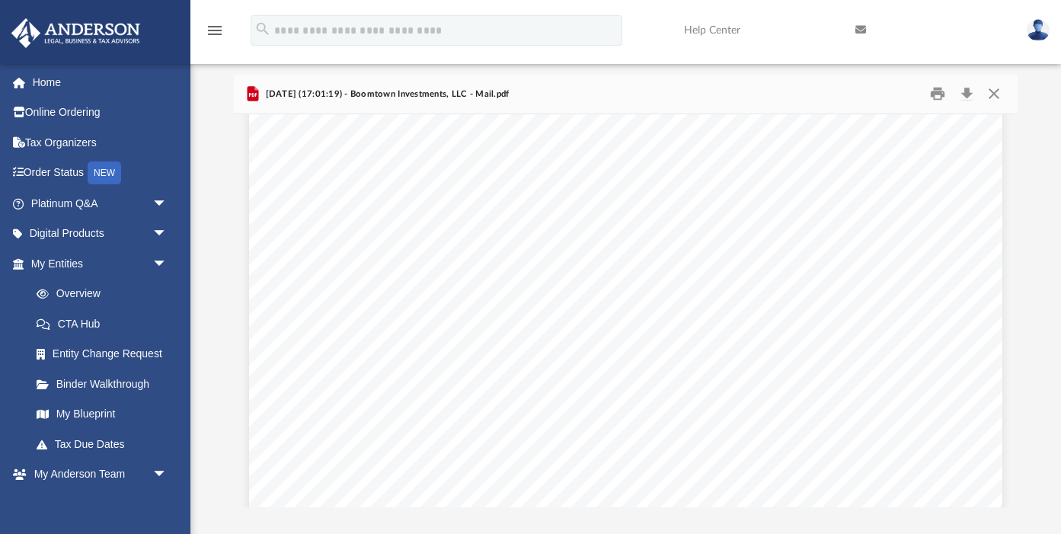
scroll to position [0, 0]
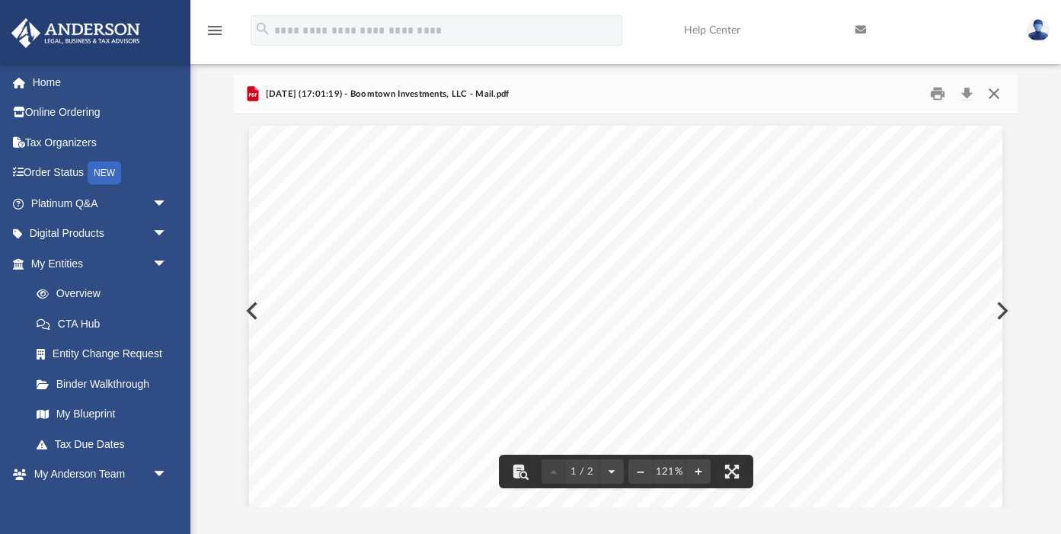
click at [993, 91] on button "Close" at bounding box center [992, 94] width 27 height 24
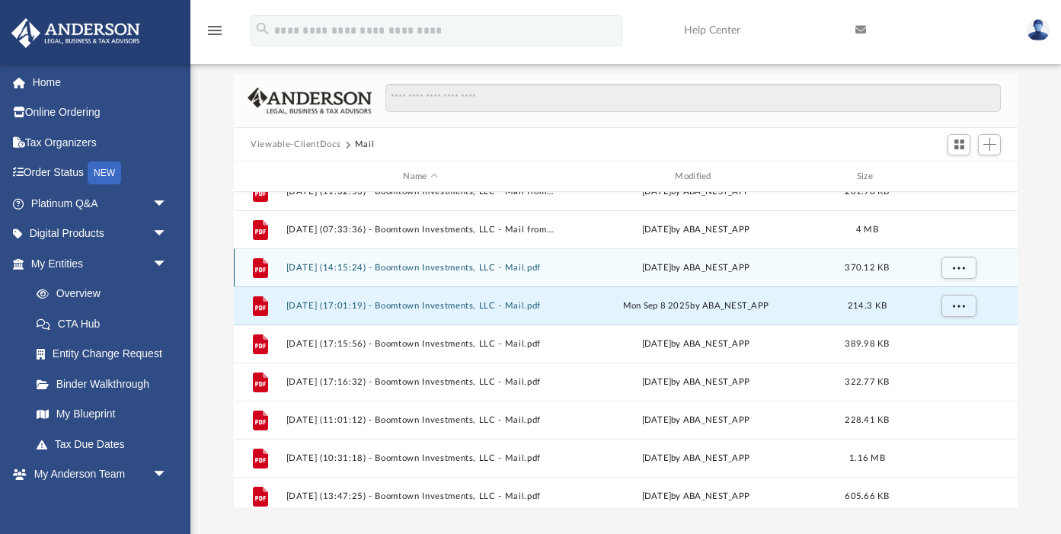
click at [443, 270] on button "[DATE] (14:15:24) - Boomtown Investments, LLC - Mail.pdf" at bounding box center [420, 268] width 269 height 10
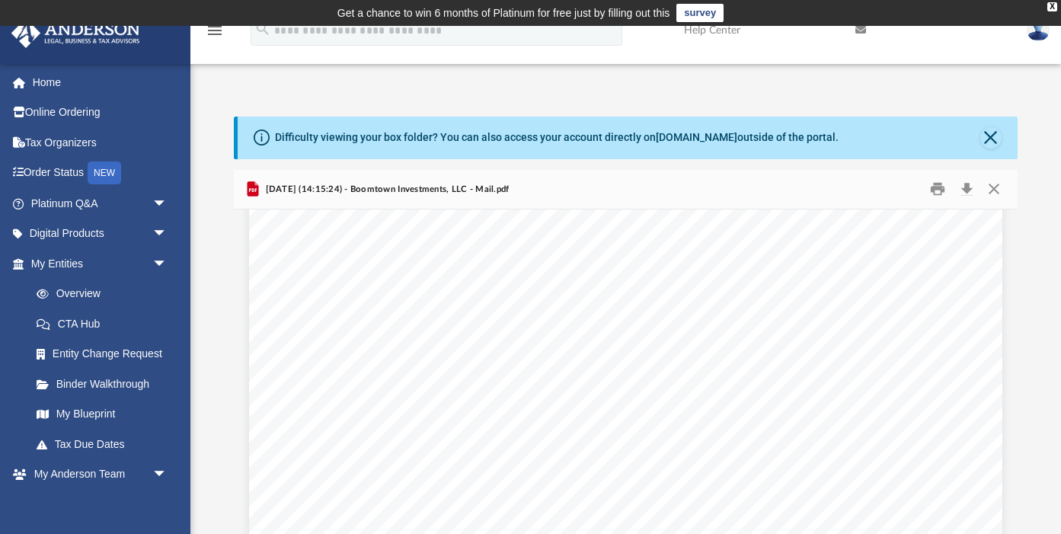
scroll to position [318, 0]
click at [937, 185] on button "Print" at bounding box center [937, 189] width 30 height 24
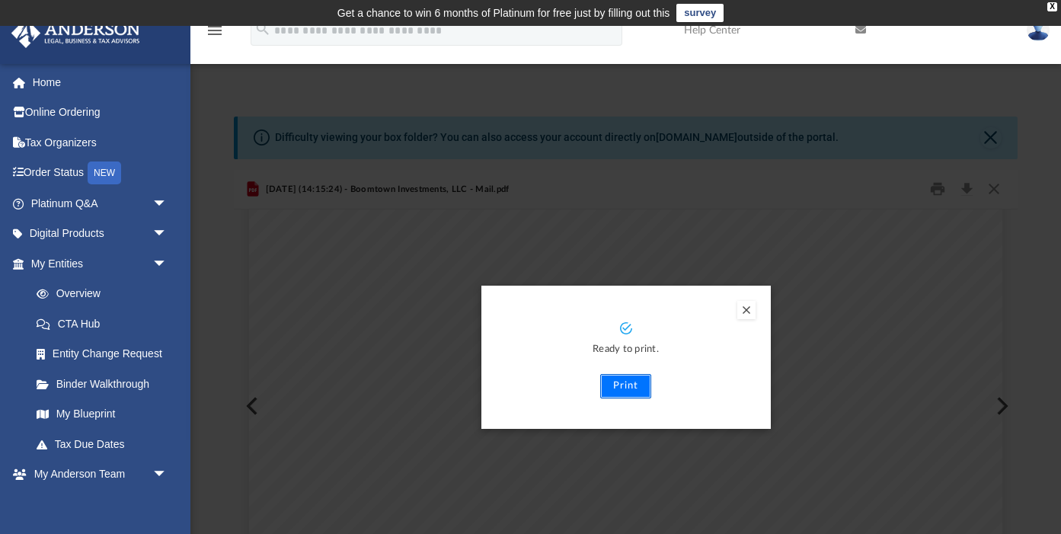
click at [631, 391] on button "Print" at bounding box center [625, 386] width 51 height 24
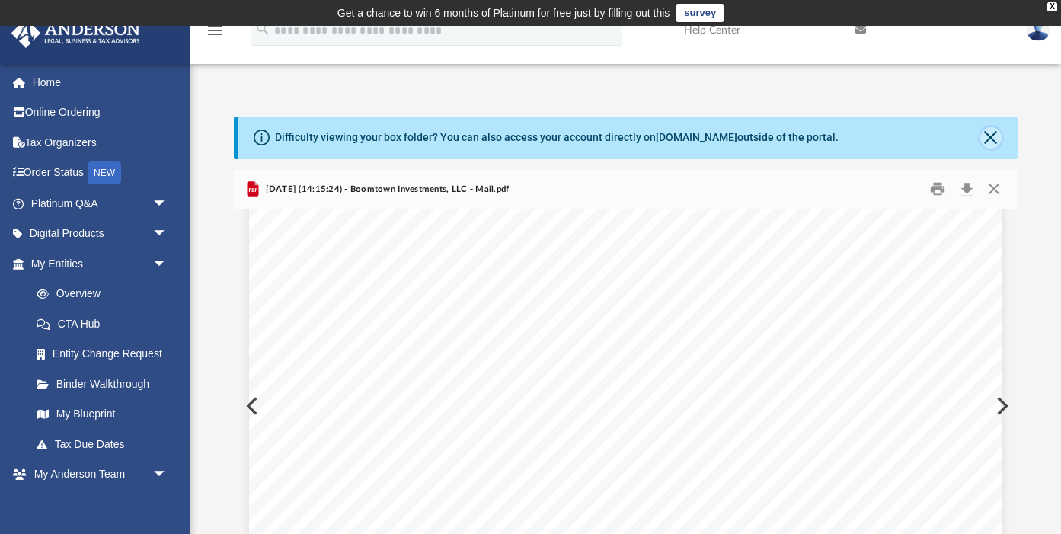
click at [992, 139] on button "Close" at bounding box center [990, 137] width 21 height 21
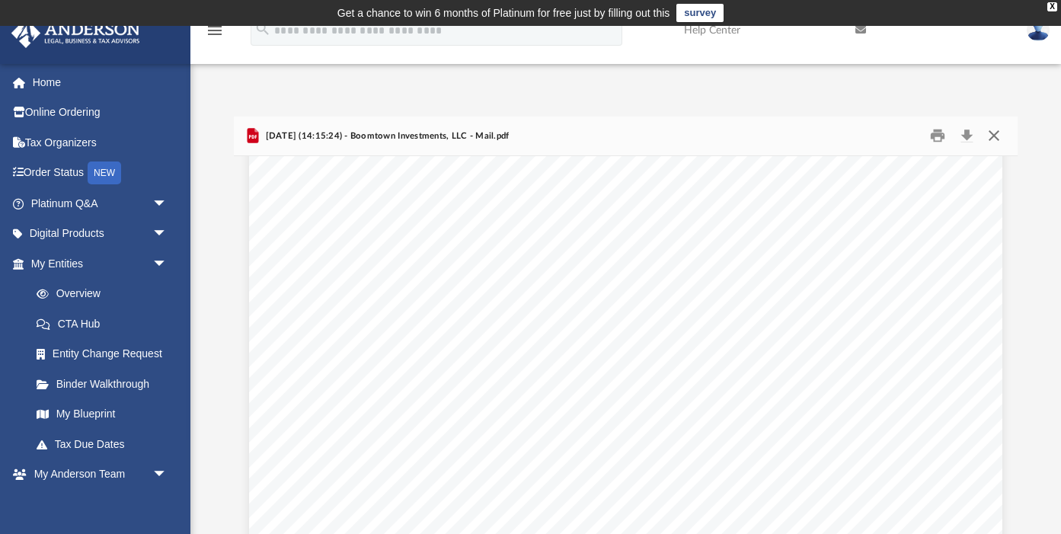
click at [994, 135] on button "Close" at bounding box center [992, 136] width 27 height 24
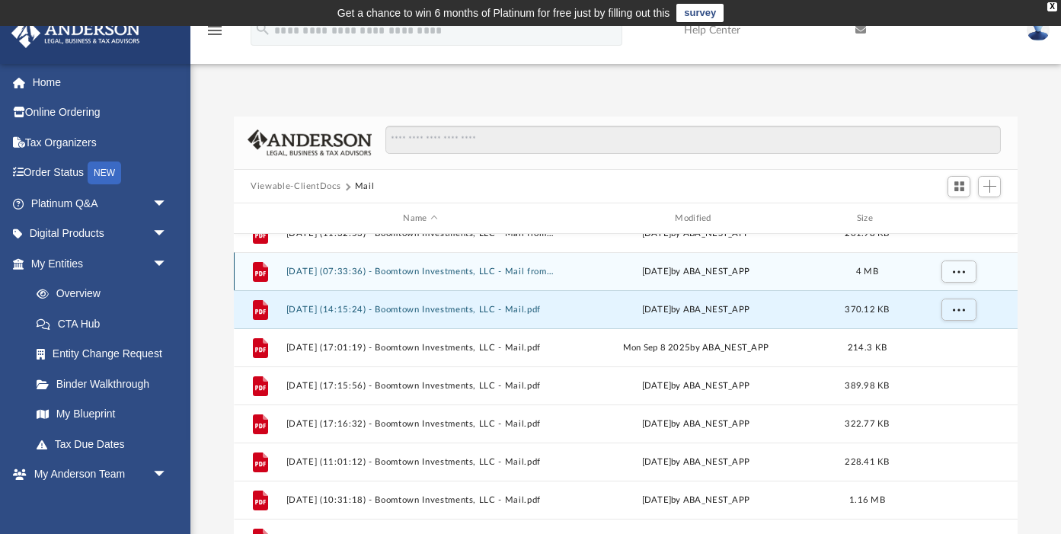
click at [451, 270] on button "[DATE] (07:33:36) - Boomtown Investments, LLC - Mail from [PERSON_NAME] INSURAN…" at bounding box center [420, 272] width 269 height 10
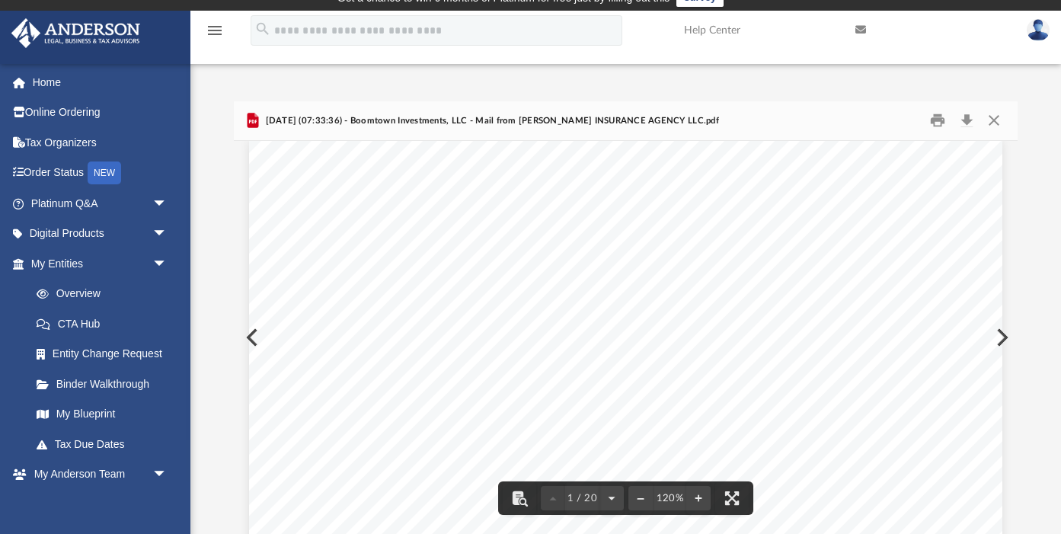
scroll to position [0, 0]
click at [998, 113] on button "Close" at bounding box center [992, 121] width 27 height 24
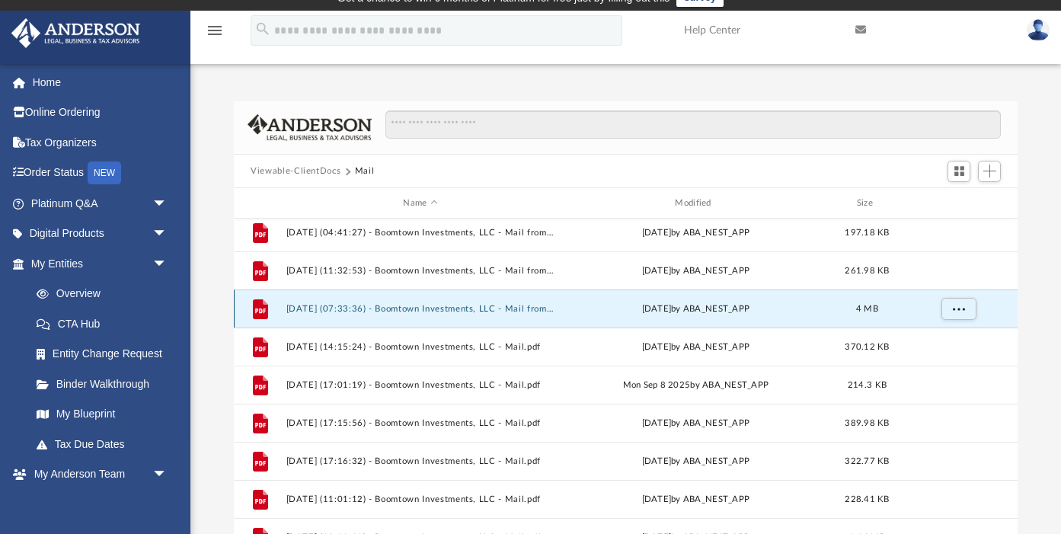
scroll to position [909, 0]
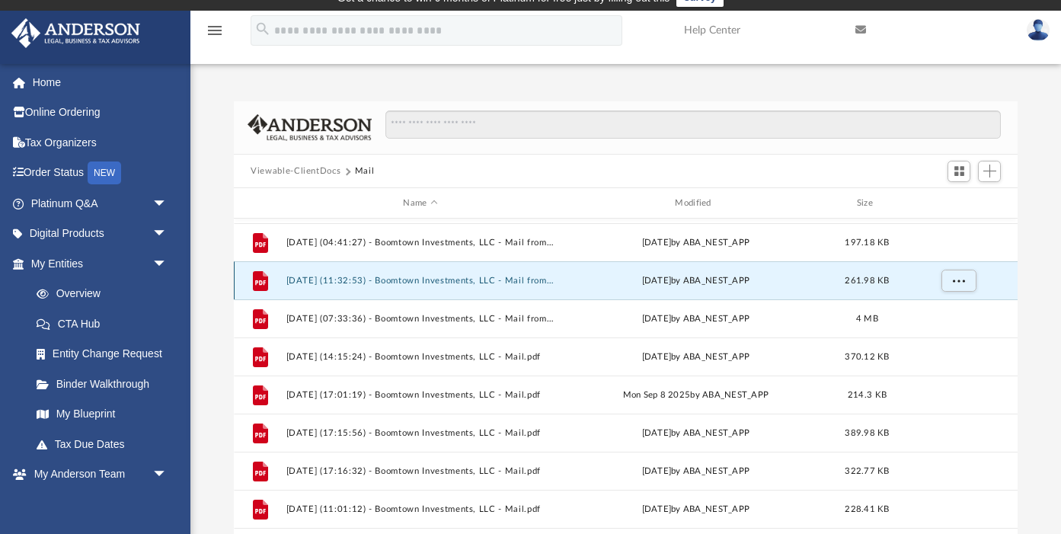
click at [443, 281] on button "[DATE] (11:32:53) - Boomtown Investments, LLC - Mail from City Of Mansfield Uti…" at bounding box center [420, 281] width 269 height 10
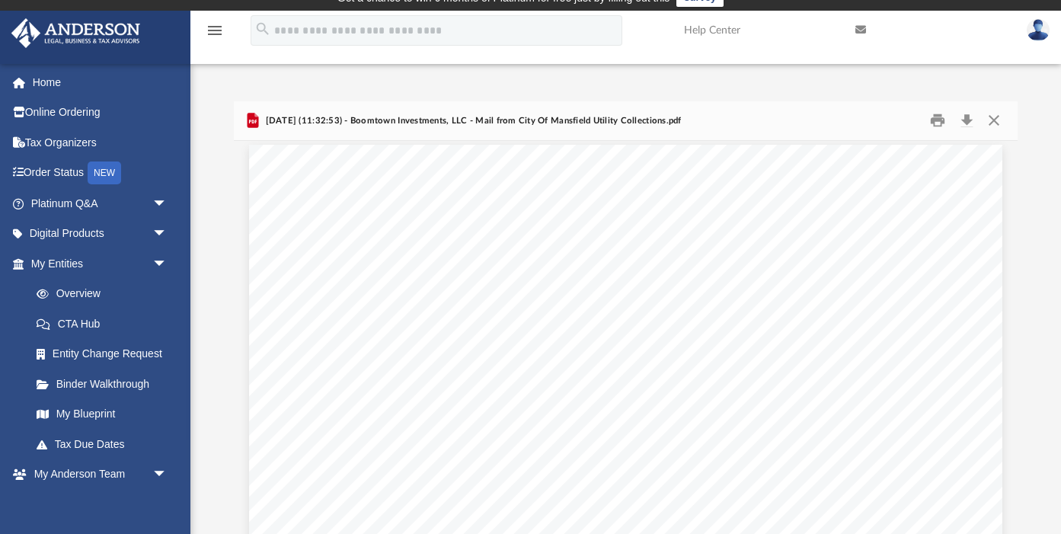
scroll to position [0, 0]
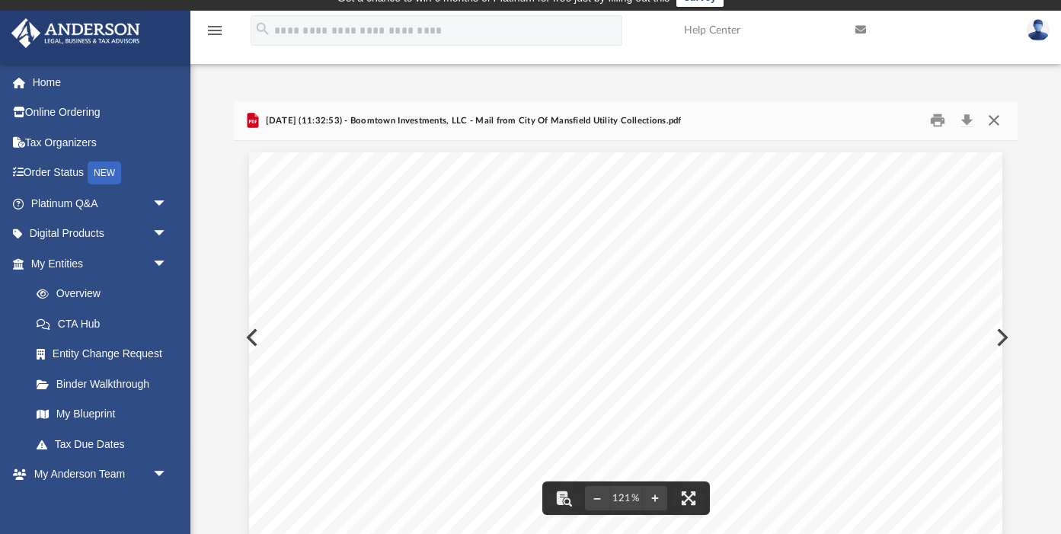
click at [989, 122] on button "Close" at bounding box center [992, 121] width 27 height 24
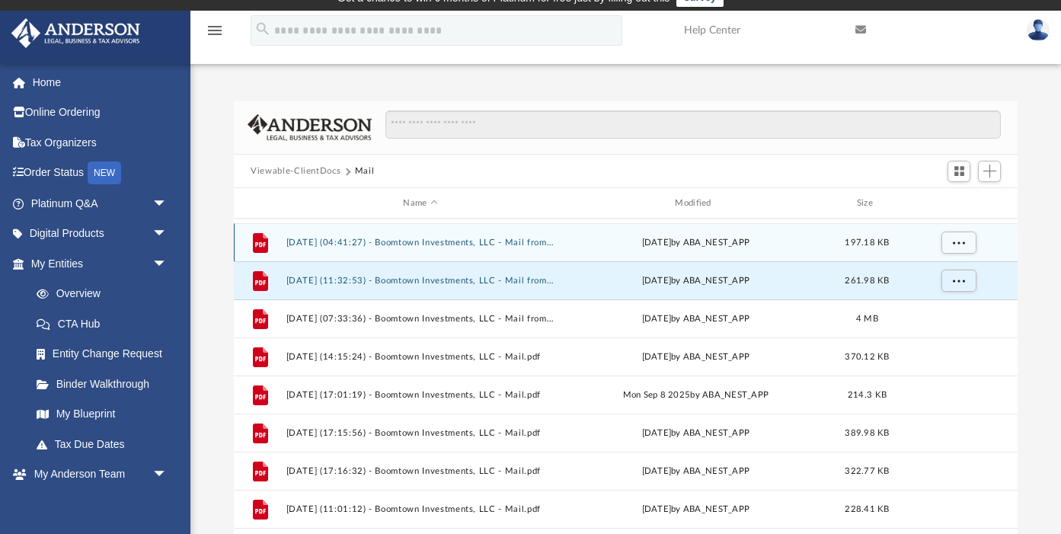
click at [417, 242] on button "[DATE] (04:41:27) - Boomtown Investments, LLC - Mail from AEP [US_STATE][GEOGRA…" at bounding box center [420, 243] width 269 height 10
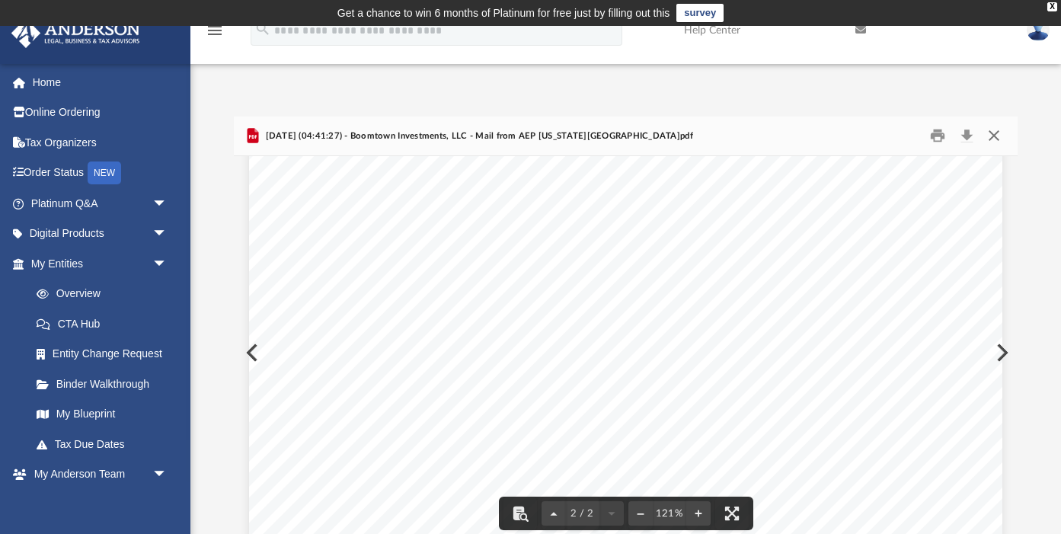
click at [988, 139] on button "Close" at bounding box center [992, 136] width 27 height 24
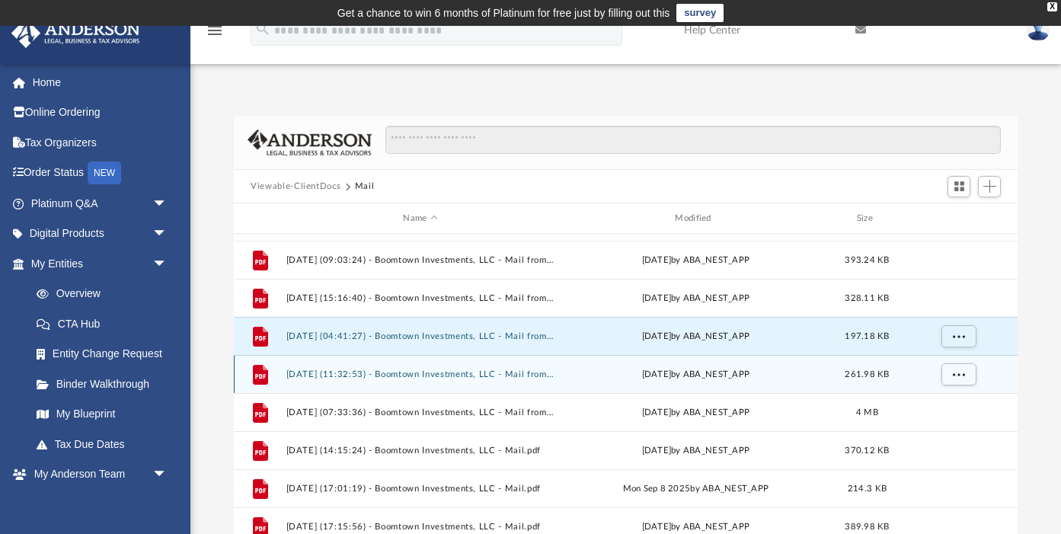
scroll to position [800, 0]
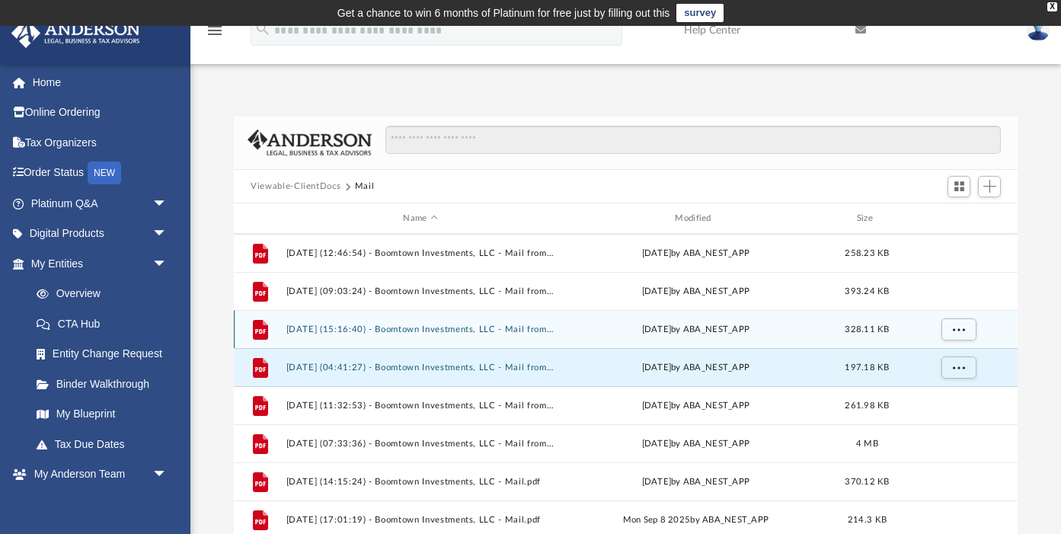
click at [443, 328] on button "[DATE] (15:16:40) - Boomtown Investments, LLC - Mail from City Of Mansfield Uti…" at bounding box center [420, 329] width 269 height 10
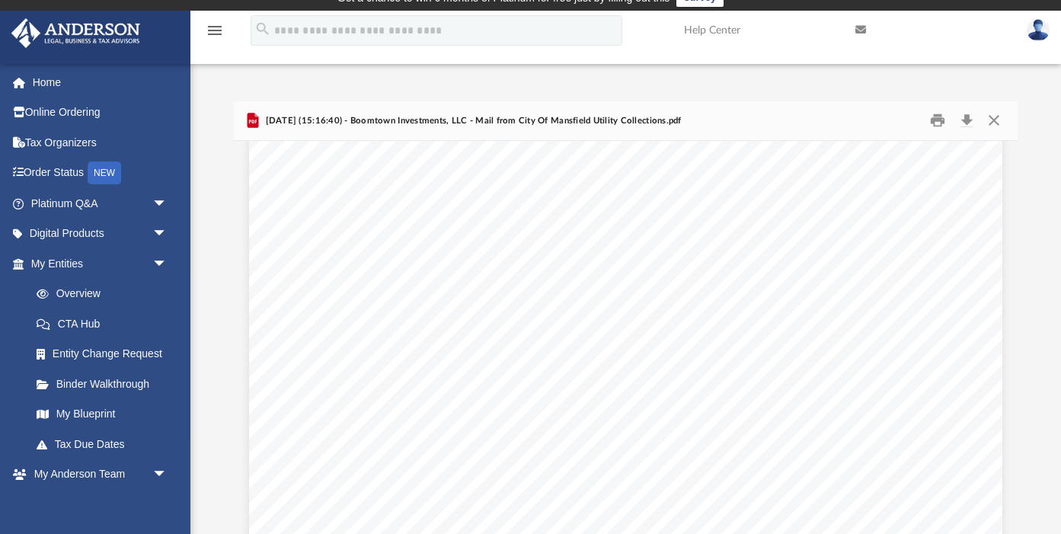
scroll to position [145, 0]
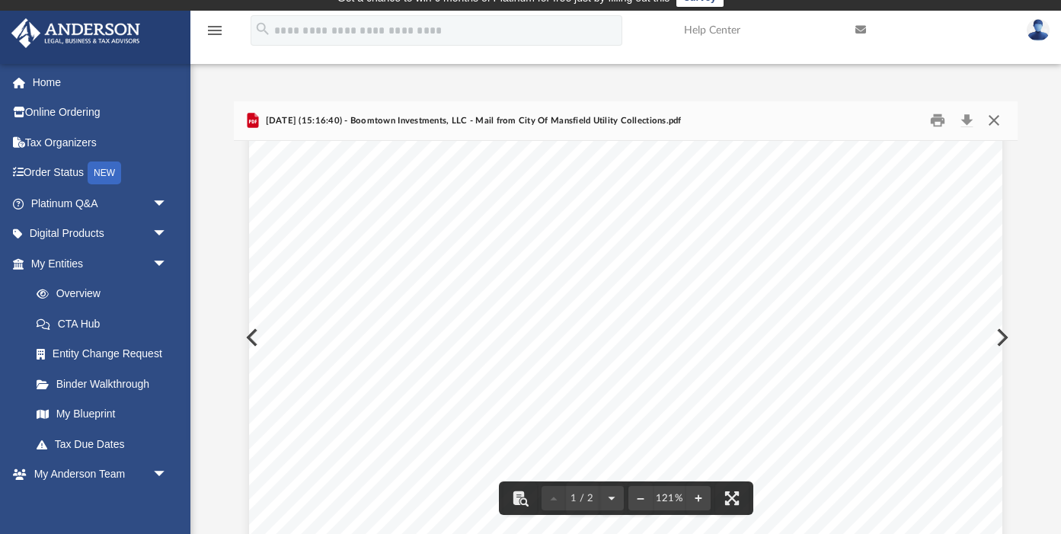
click at [993, 123] on button "Close" at bounding box center [992, 121] width 27 height 24
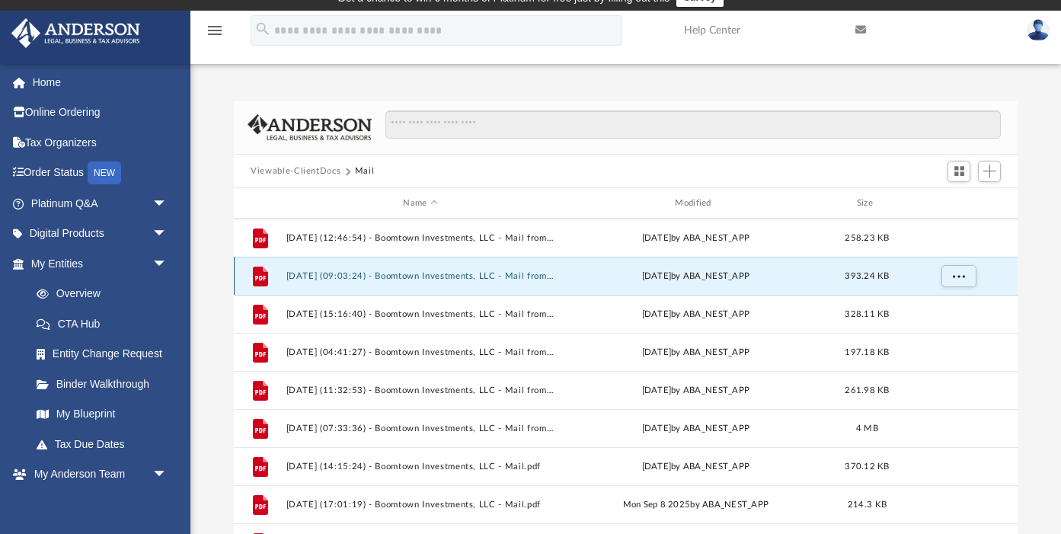
click at [434, 273] on button "[DATE] (09:03:24) - Boomtown Investments, LLC - Mail from FOREMOST INSURANCE CO…" at bounding box center [420, 276] width 269 height 10
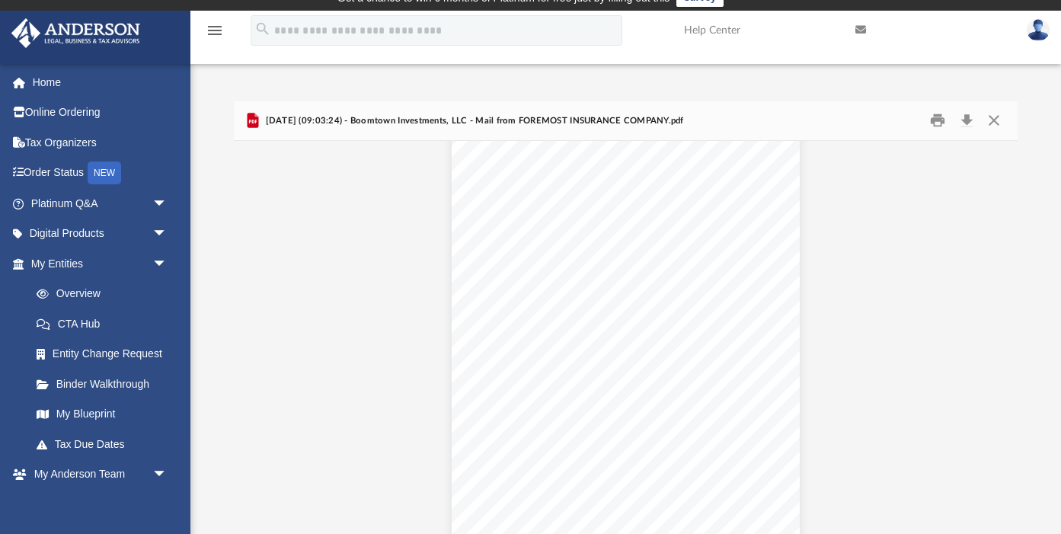
scroll to position [2265, 0]
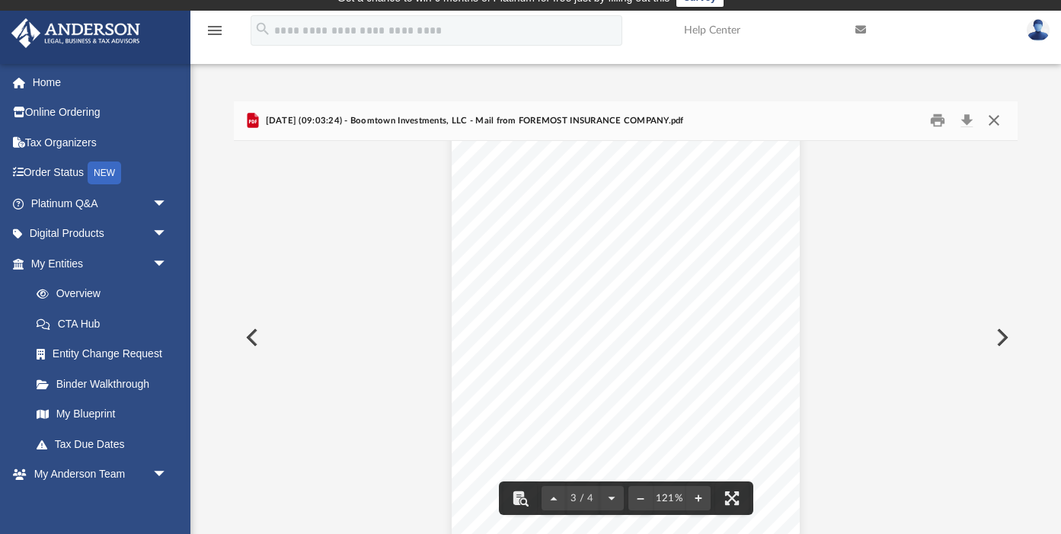
click at [990, 118] on button "Close" at bounding box center [992, 121] width 27 height 24
